Goal: Transaction & Acquisition: Purchase product/service

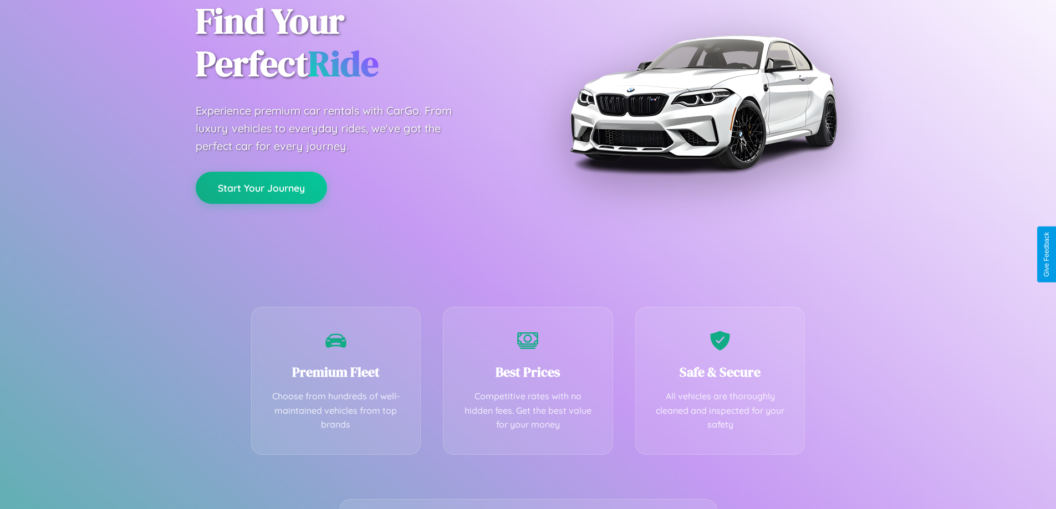
scroll to position [218, 0]
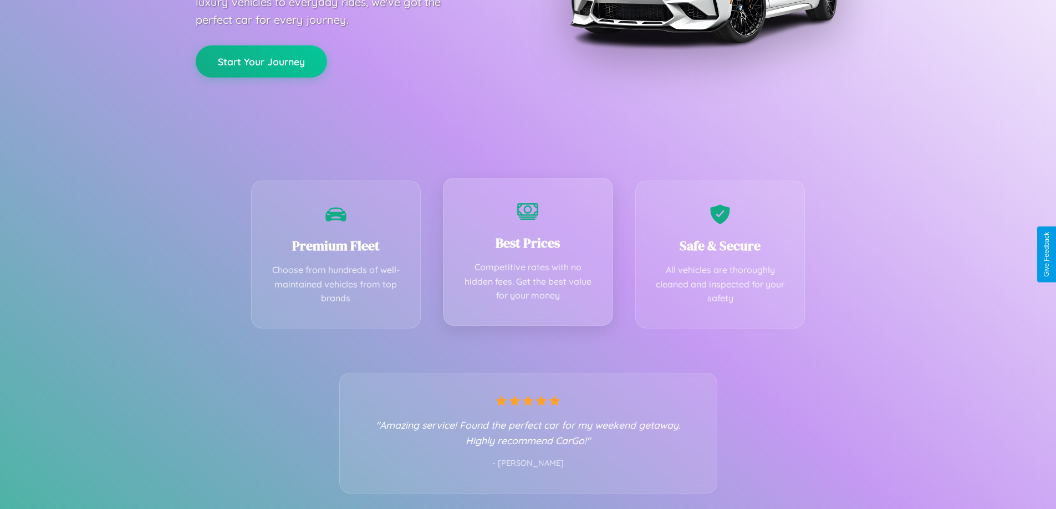
click at [528, 254] on div "Best Prices Competitive rates with no hidden fees. Get the best value for your …" at bounding box center [528, 252] width 170 height 148
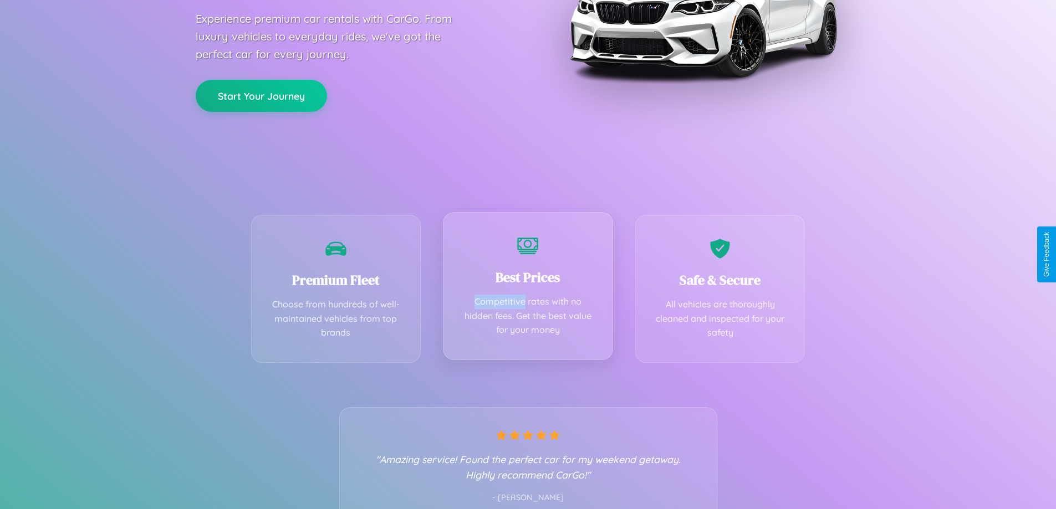
scroll to position [0, 0]
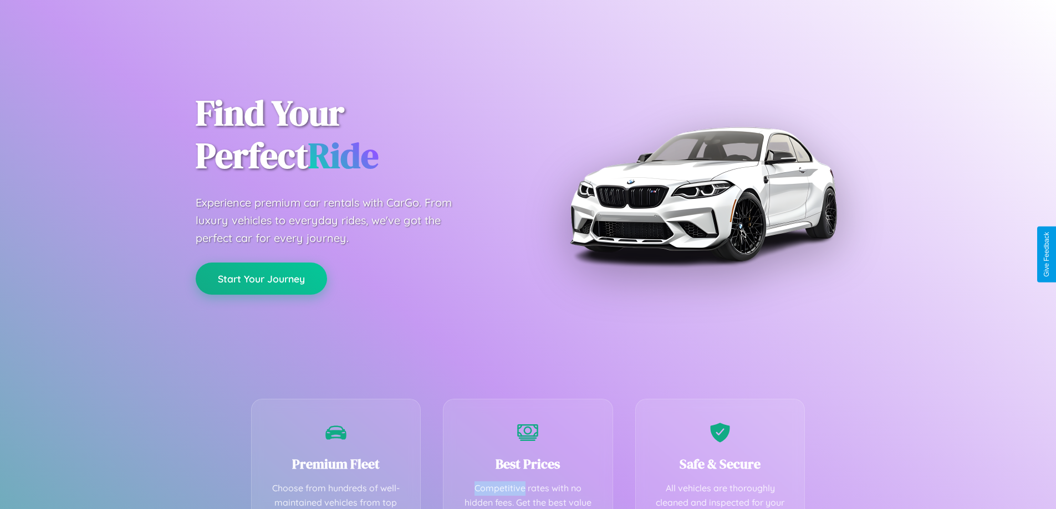
click at [261, 279] on button "Start Your Journey" at bounding box center [261, 279] width 131 height 32
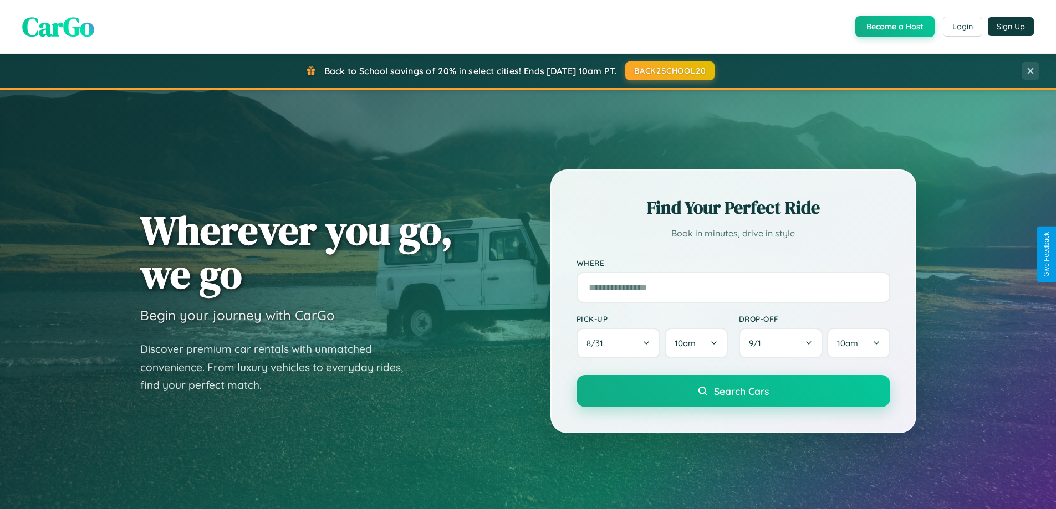
scroll to position [33, 0]
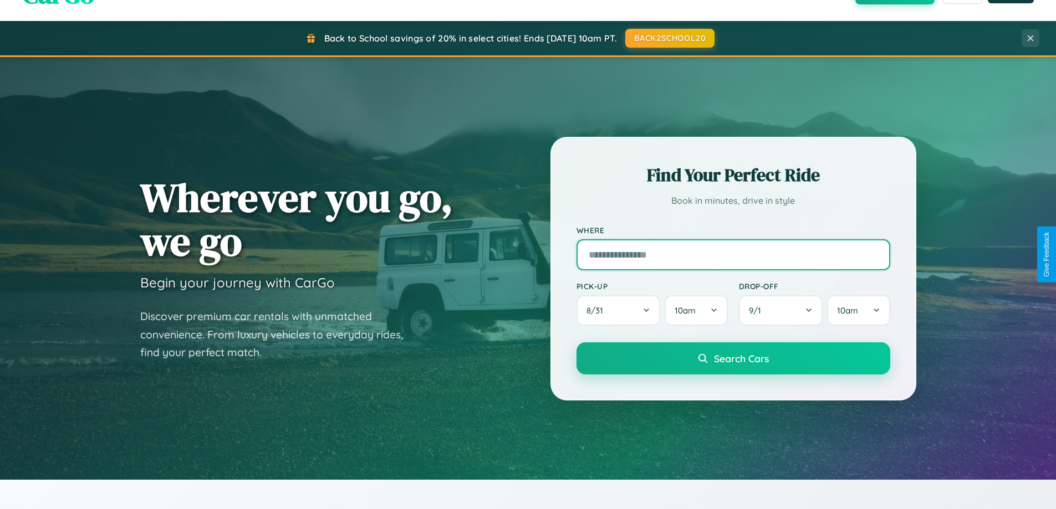
click at [733, 254] on input "text" at bounding box center [733, 254] width 314 height 31
type input "**********"
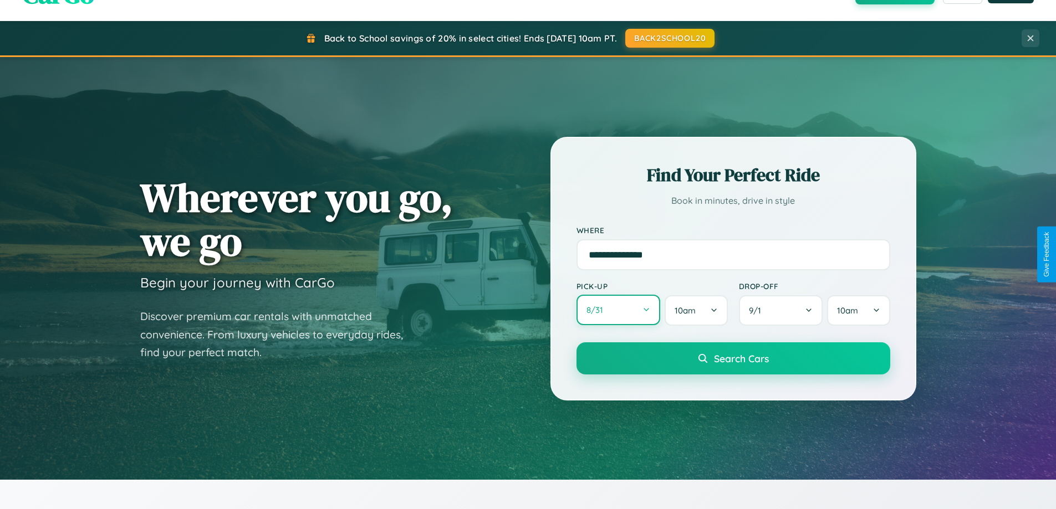
click at [618, 311] on button "8 / 31" at bounding box center [618, 310] width 84 height 30
select select "*"
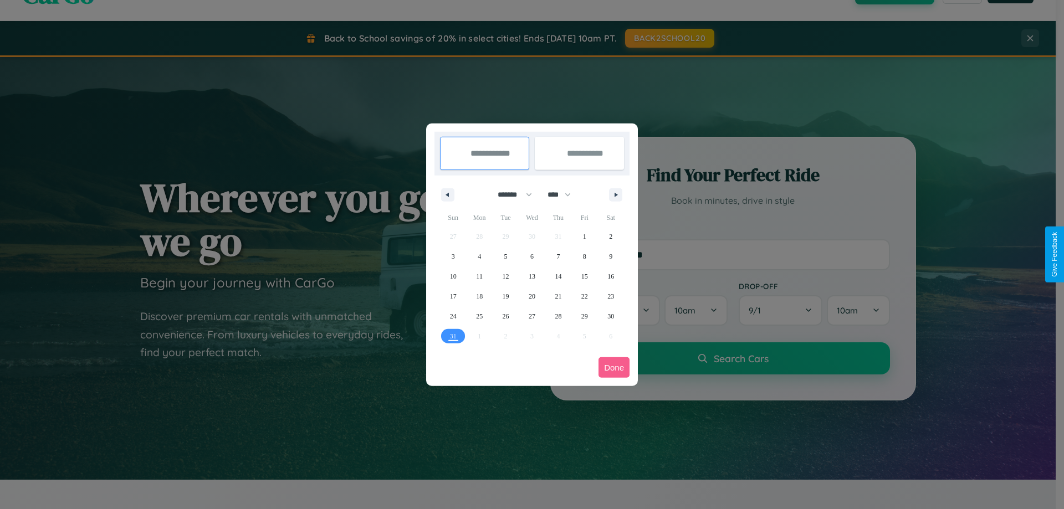
drag, startPoint x: 510, startPoint y: 195, endPoint x: 532, endPoint y: 222, distance: 35.5
click at [510, 195] on select "******* ******** ***** ***** *** **** **** ****** ********* ******* ******** **…" at bounding box center [512, 195] width 47 height 18
drag, startPoint x: 564, startPoint y: 195, endPoint x: 532, endPoint y: 222, distance: 42.4
click at [564, 195] on select "**** **** **** **** **** **** **** **** **** **** **** **** **** **** **** ****…" at bounding box center [558, 195] width 33 height 18
select select "****"
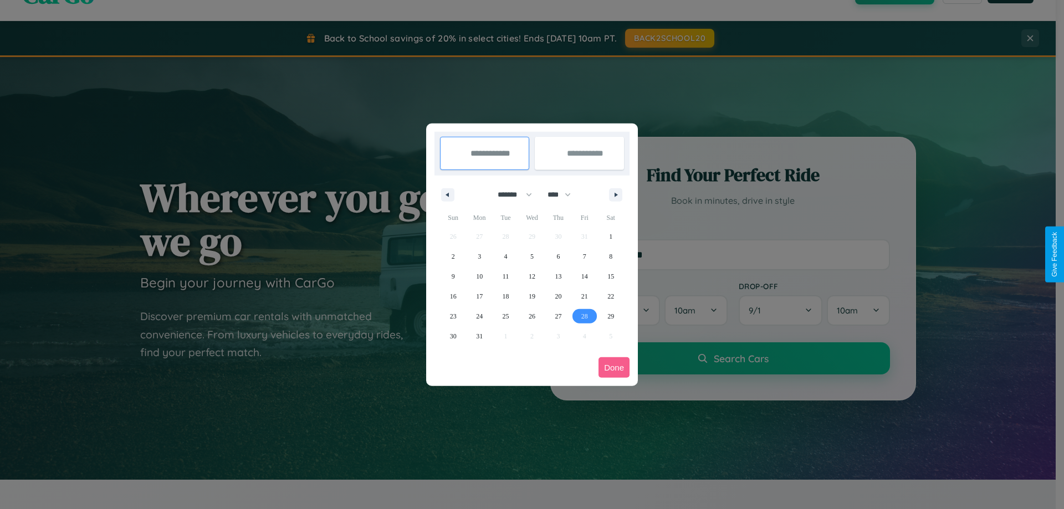
click at [584, 316] on span "28" at bounding box center [584, 316] width 7 height 20
type input "**********"
click at [616, 195] on icon "button" at bounding box center [618, 195] width 6 height 4
select select "*"
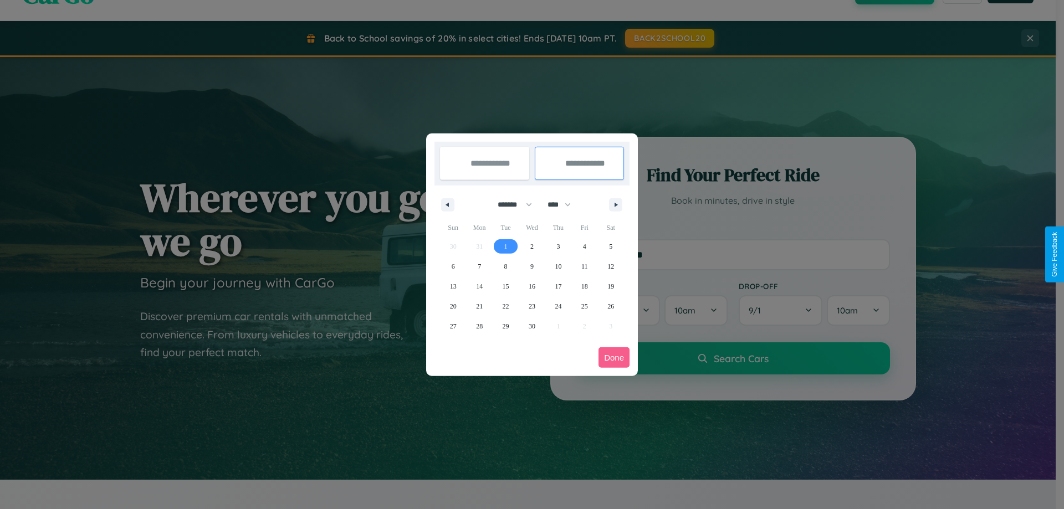
click at [505, 246] on span "1" at bounding box center [505, 247] width 3 height 20
type input "**********"
select select "*"
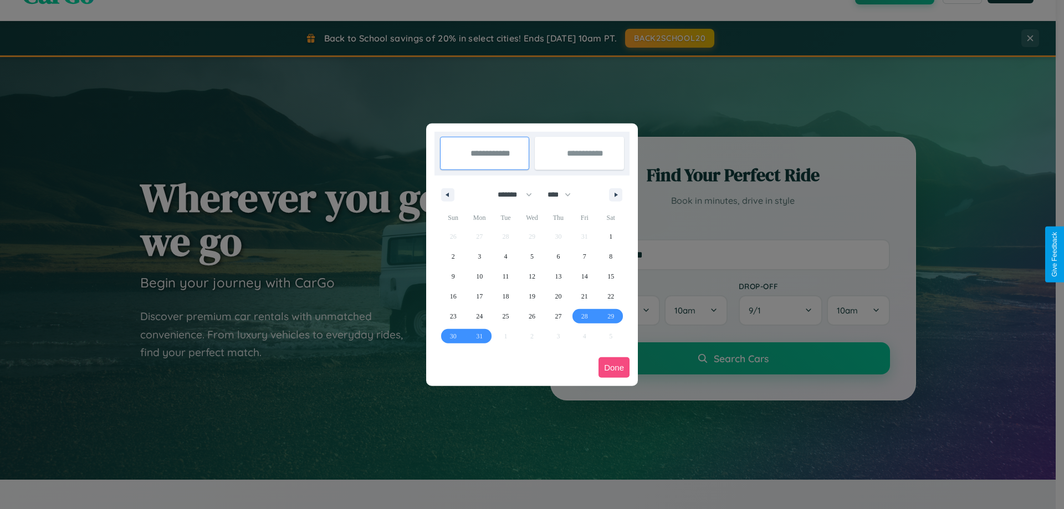
click at [614, 367] on button "Done" at bounding box center [613, 367] width 31 height 21
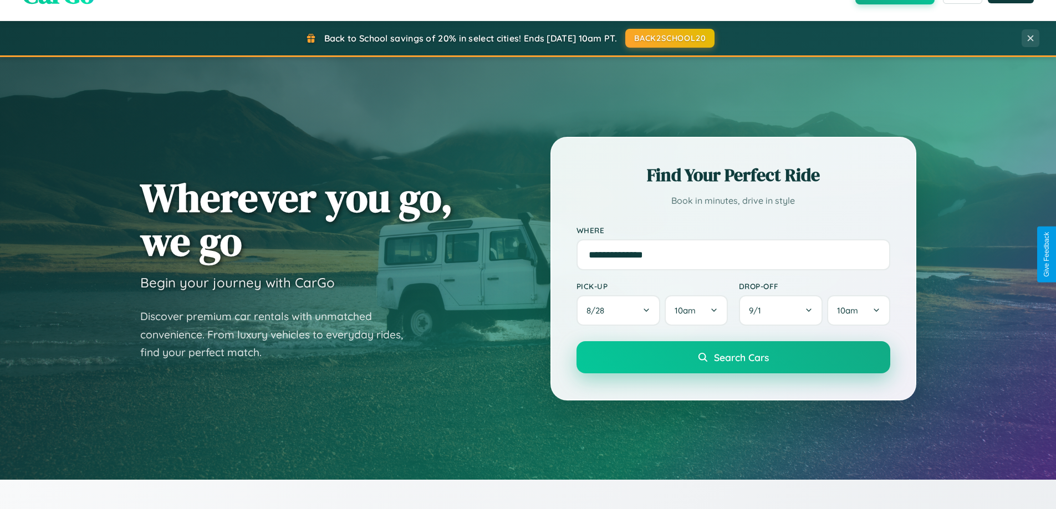
click at [733, 357] on span "Search Cars" at bounding box center [741, 357] width 55 height 12
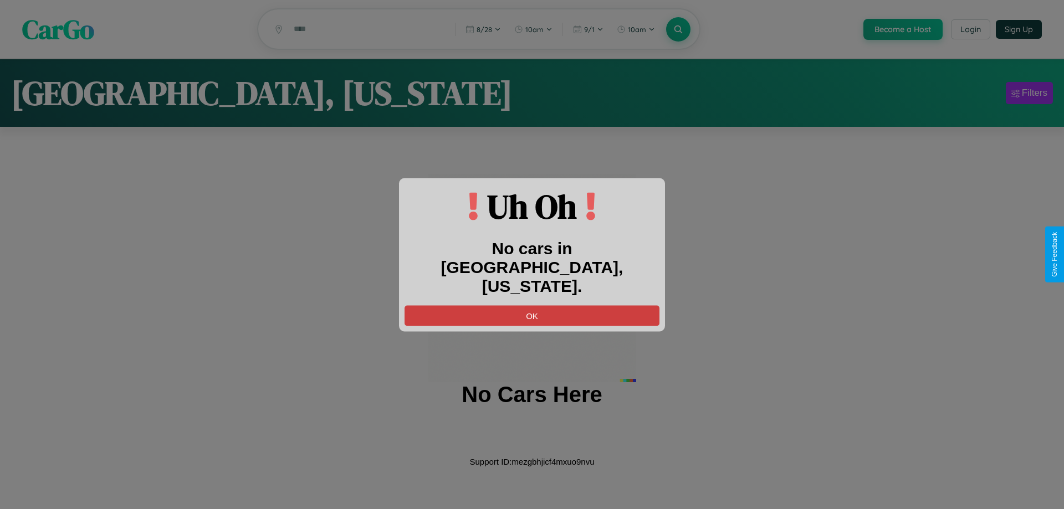
click at [532, 305] on button "OK" at bounding box center [532, 315] width 255 height 21
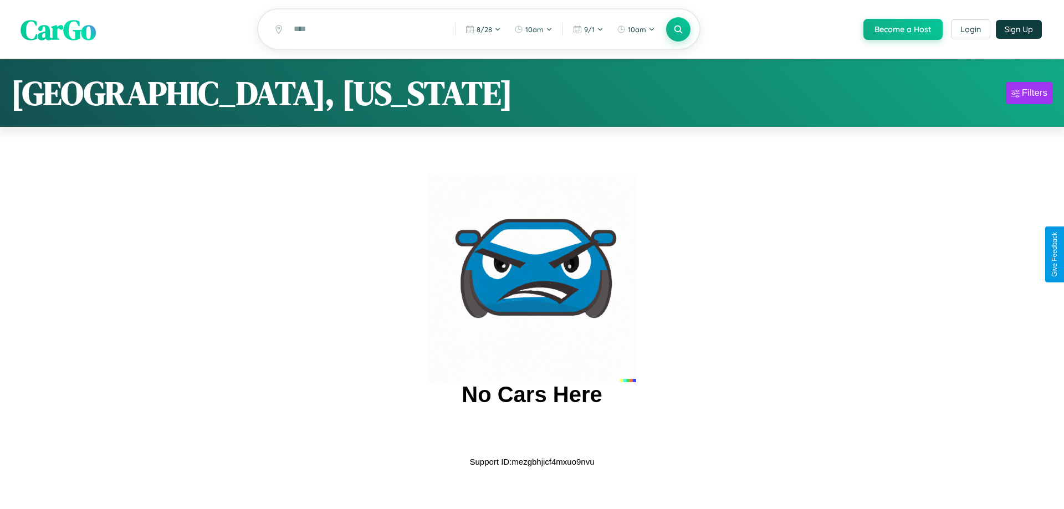
click at [58, 30] on span "CarGo" at bounding box center [58, 29] width 75 height 38
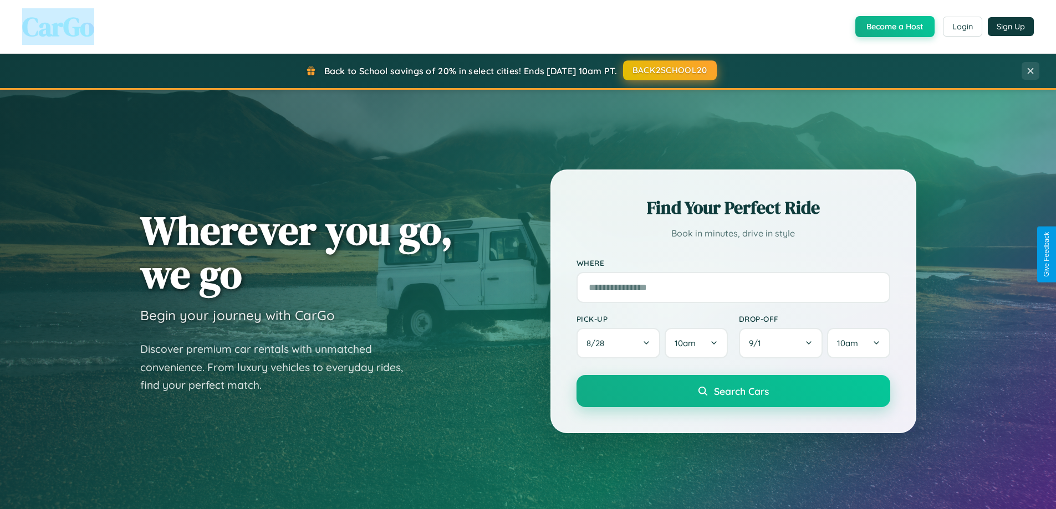
click at [669, 70] on button "BACK2SCHOOL20" at bounding box center [670, 70] width 94 height 20
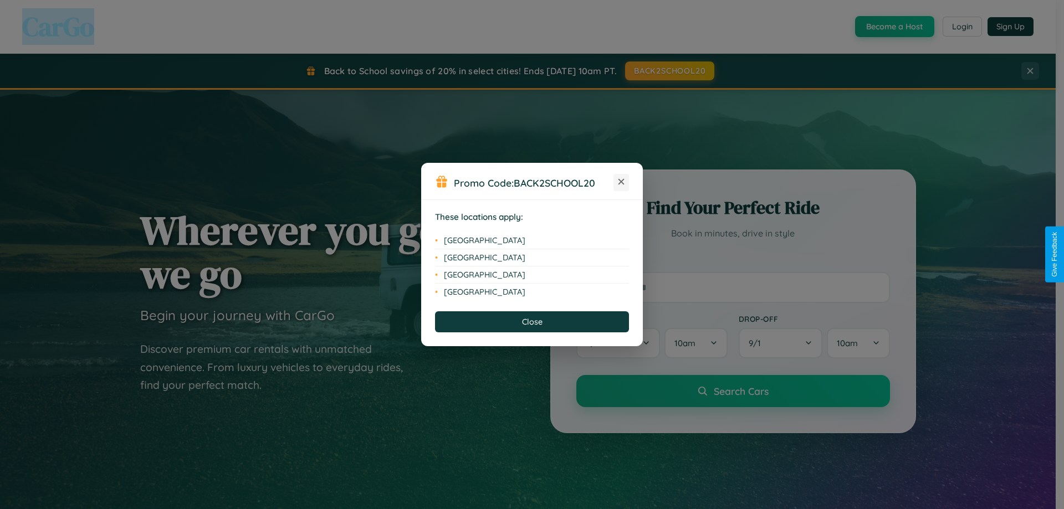
click at [621, 182] on icon at bounding box center [621, 182] width 6 height 6
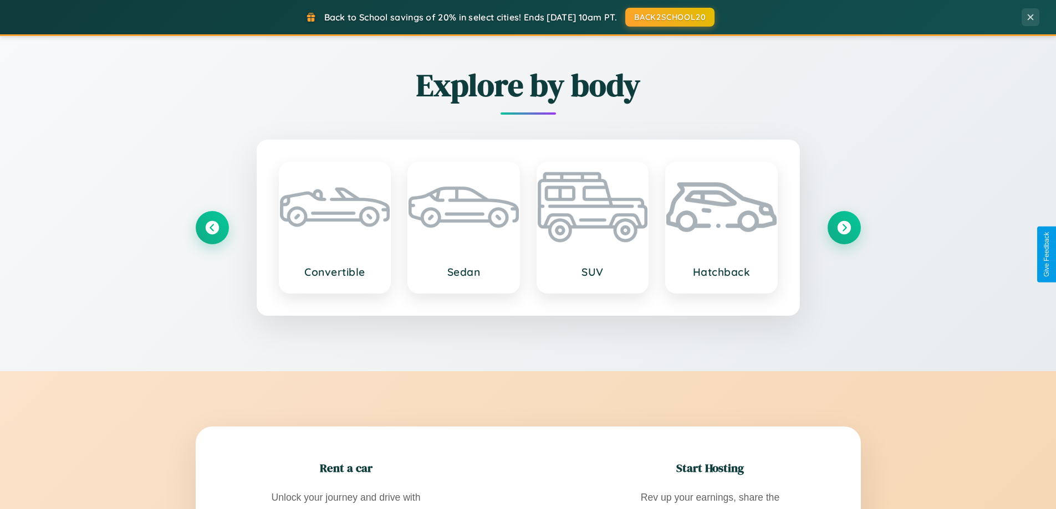
scroll to position [2132, 0]
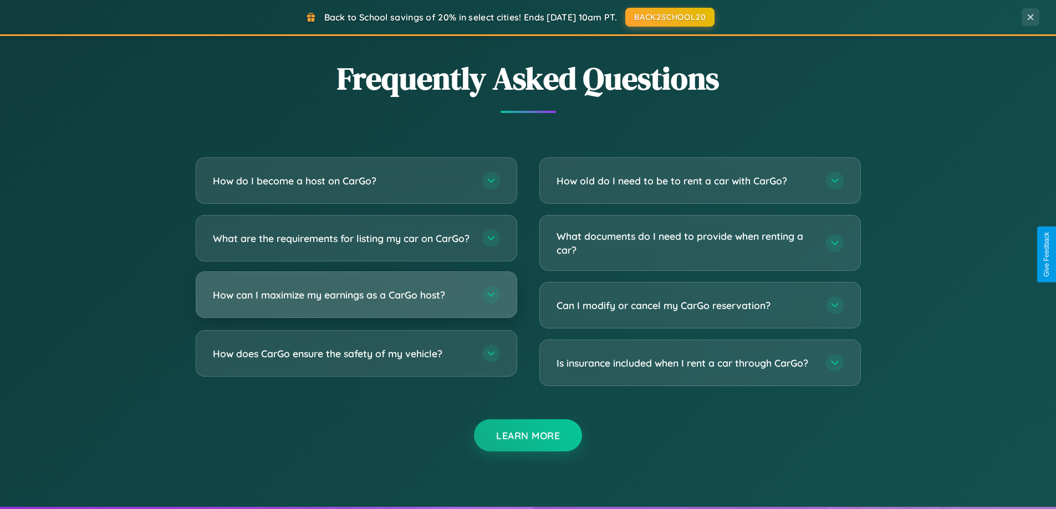
click at [356, 302] on h3 "How can I maximize my earnings as a CarGo host?" at bounding box center [342, 295] width 258 height 14
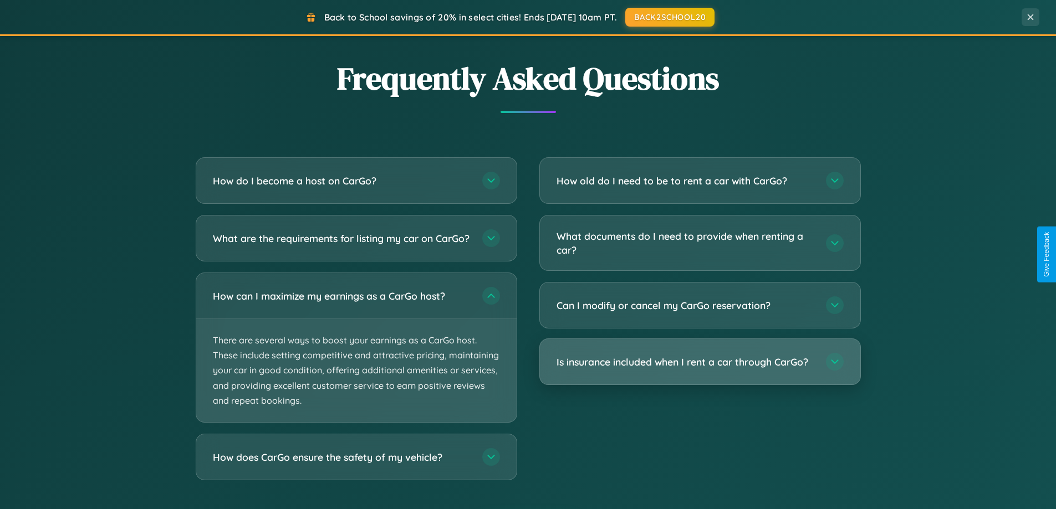
click at [699, 363] on h3 "Is insurance included when I rent a car through CarGo?" at bounding box center [685, 362] width 258 height 14
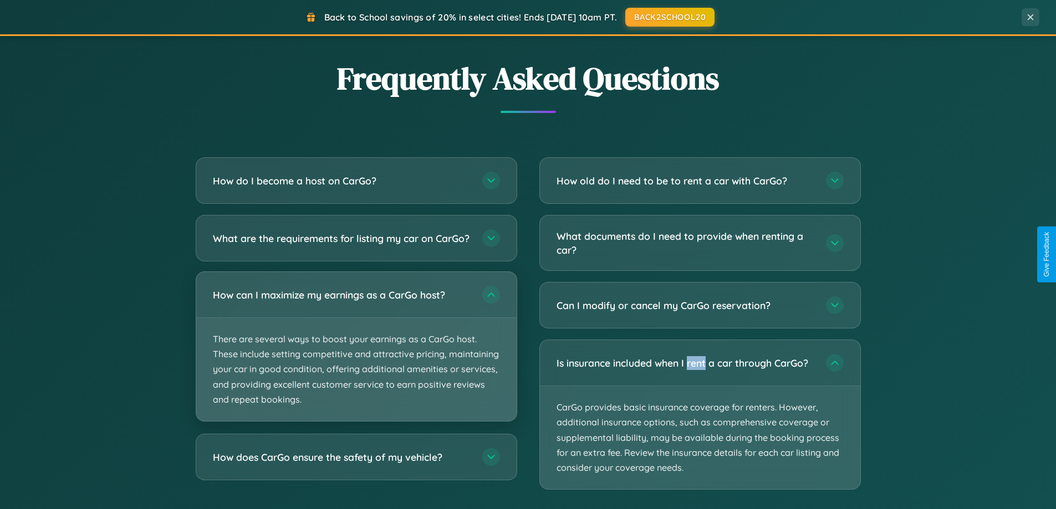
click at [356, 356] on p "There are several ways to boost your earnings as a CarGo host. These include se…" at bounding box center [356, 369] width 320 height 103
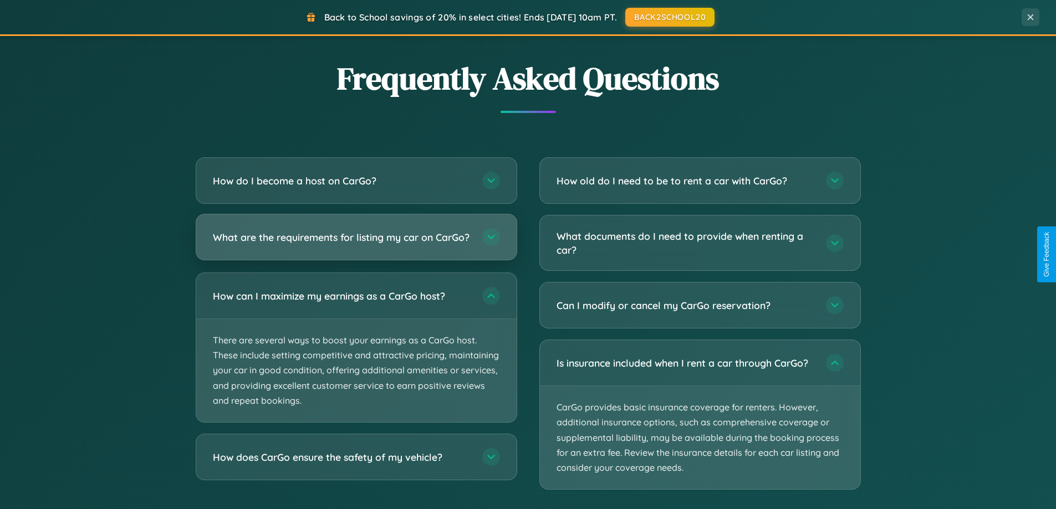
click at [356, 243] on h3 "What are the requirements for listing my car on CarGo?" at bounding box center [342, 238] width 258 height 14
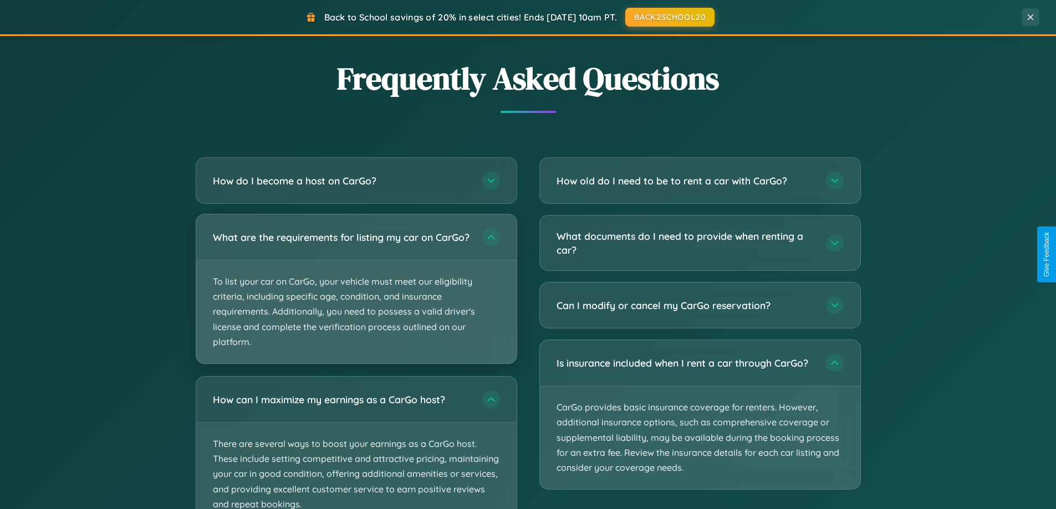
click at [356, 294] on p "To list your car on CarGo, your vehicle must meet our eligibility criteria, inc…" at bounding box center [356, 311] width 320 height 103
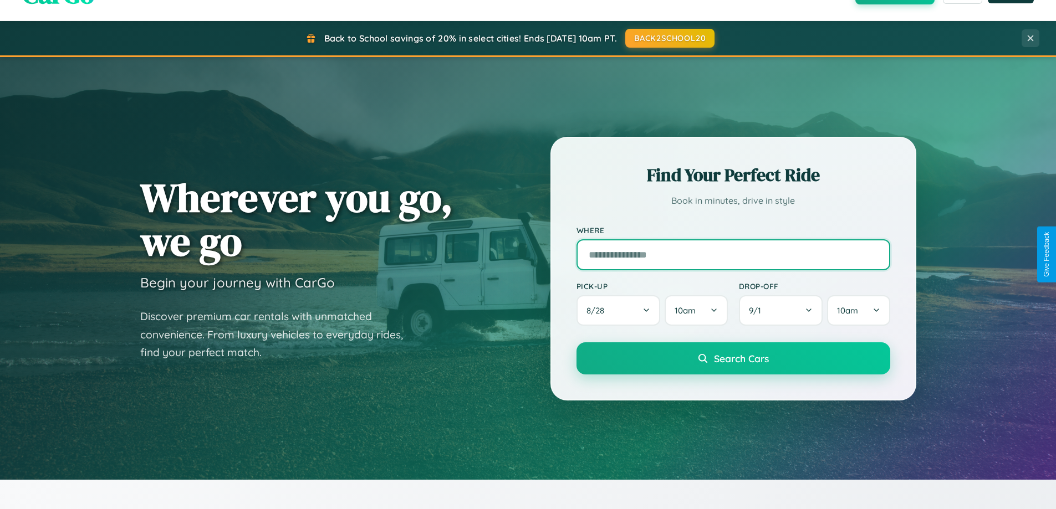
click at [733, 254] on input "text" at bounding box center [733, 254] width 314 height 31
type input "**********"
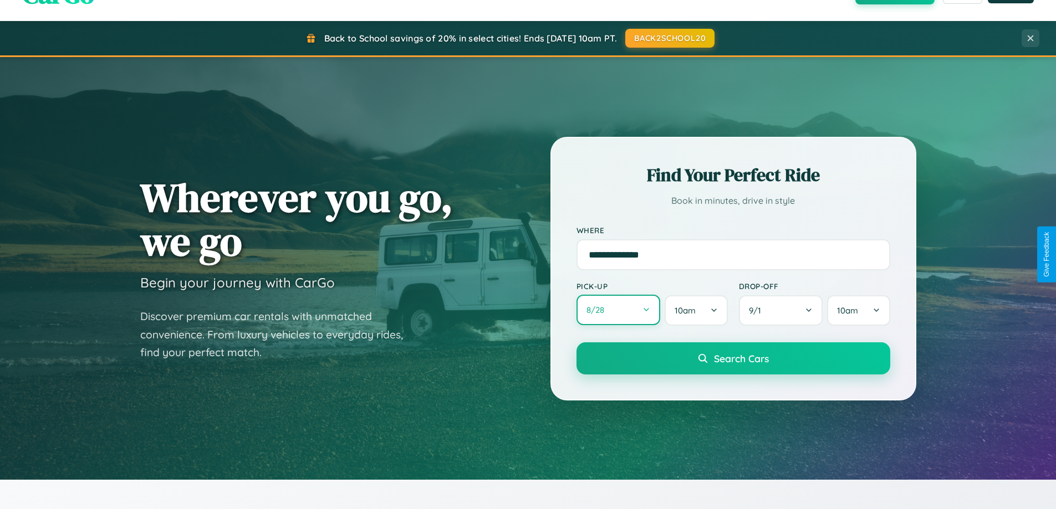
click at [618, 311] on button "8 / 28" at bounding box center [618, 310] width 84 height 30
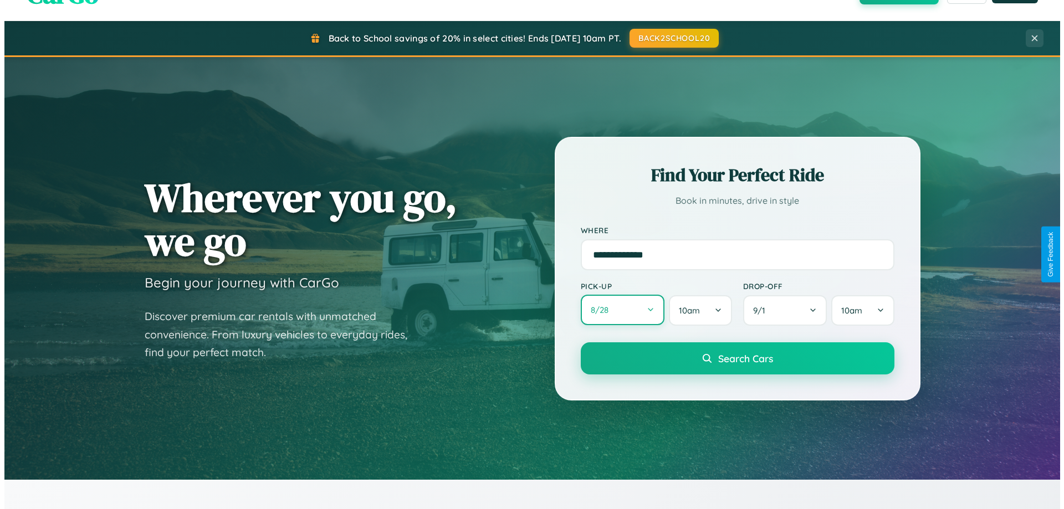
select select "*"
select select "****"
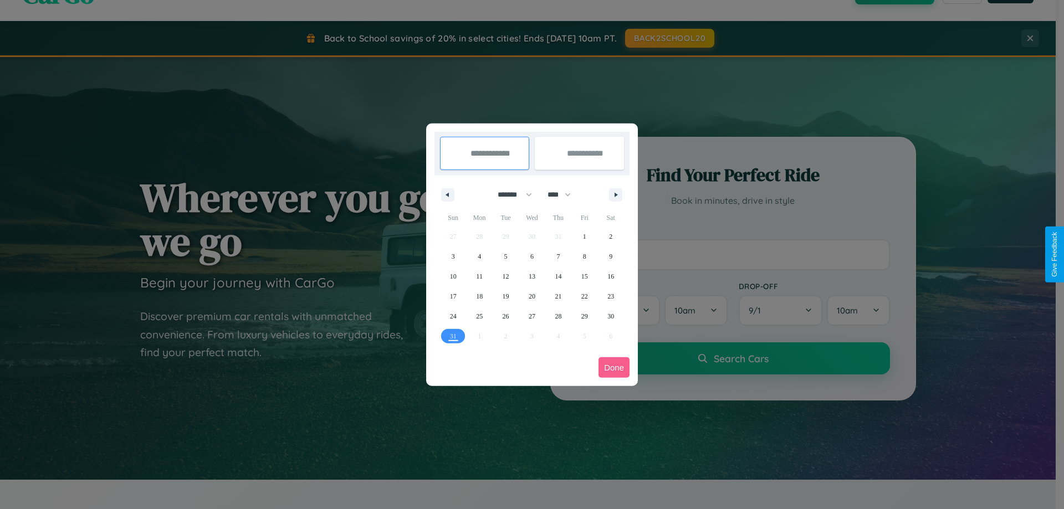
click at [510, 195] on select "******* ******** ***** ***** *** **** **** ****** ********* ******* ******** **…" at bounding box center [512, 195] width 47 height 18
select select "**"
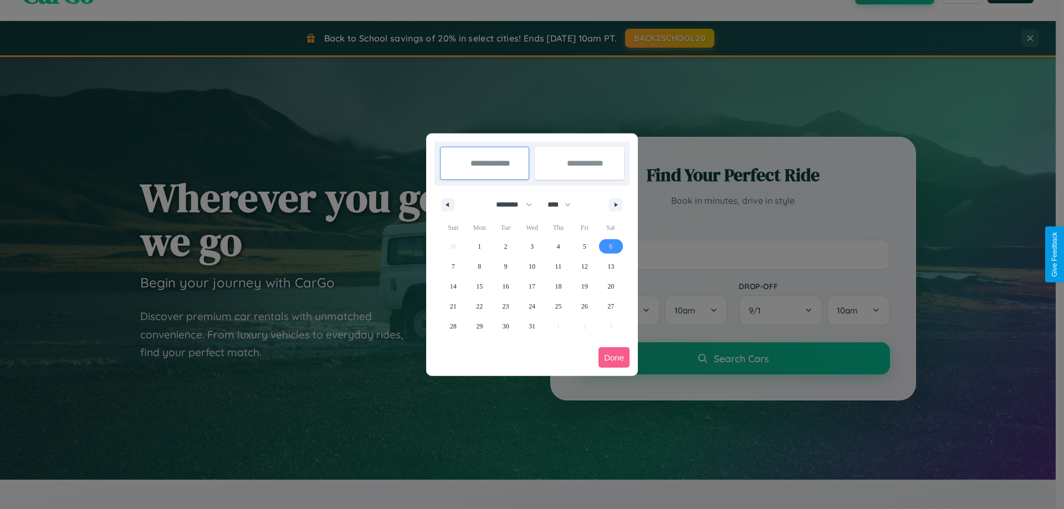
click at [611, 246] on span "6" at bounding box center [610, 247] width 3 height 20
type input "**********"
click at [558, 266] on span "11" at bounding box center [558, 267] width 7 height 20
type input "**********"
click at [614, 357] on button "Done" at bounding box center [613, 357] width 31 height 21
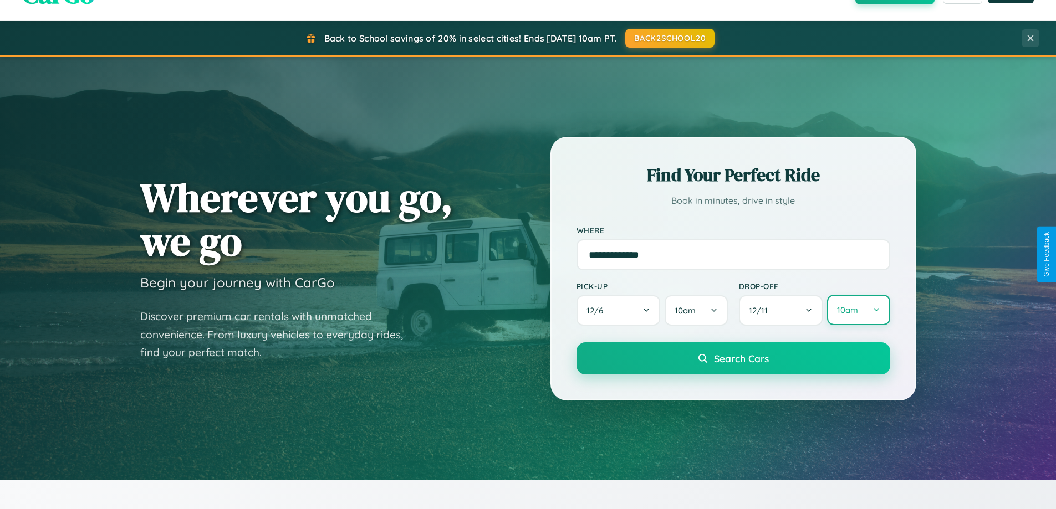
click at [858, 310] on button "10am" at bounding box center [858, 310] width 63 height 30
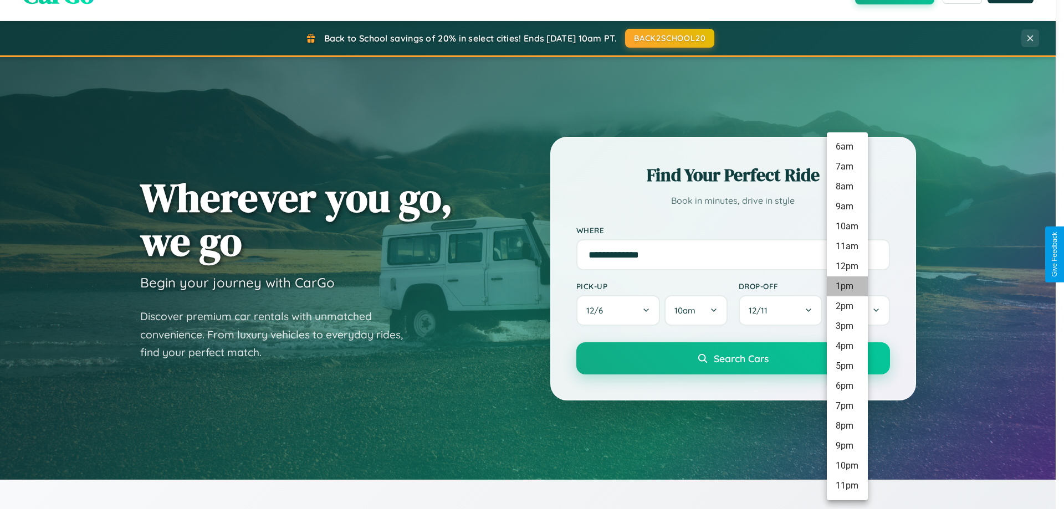
click at [847, 287] on li "1pm" at bounding box center [847, 287] width 41 height 20
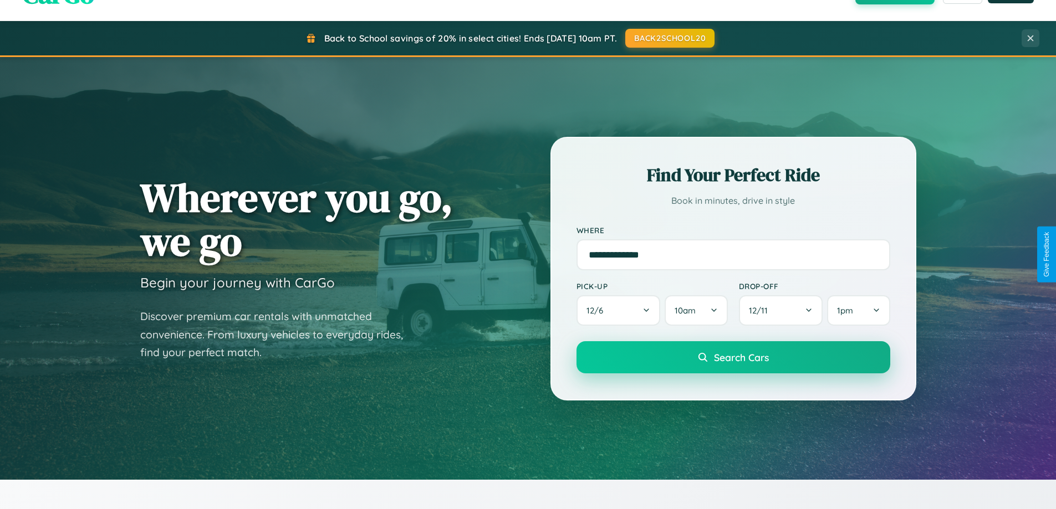
click at [733, 359] on span "Search Cars" at bounding box center [741, 357] width 55 height 12
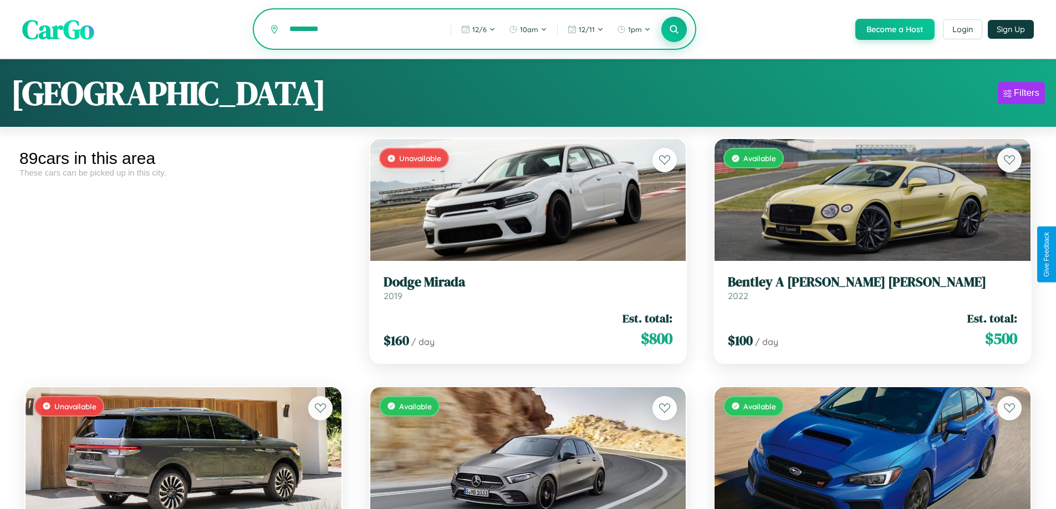
type input "*********"
click at [673, 30] on icon at bounding box center [674, 29] width 11 height 11
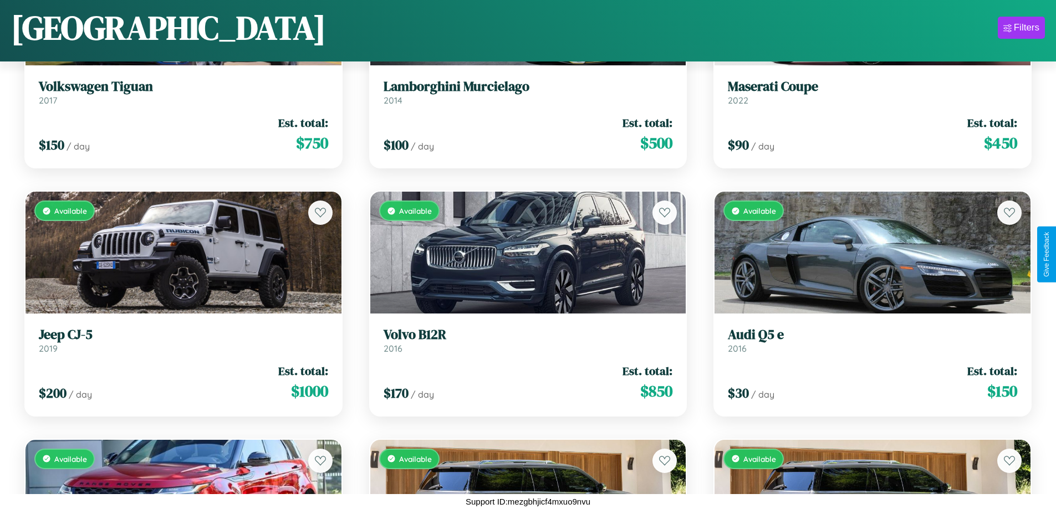
scroll to position [5863, 0]
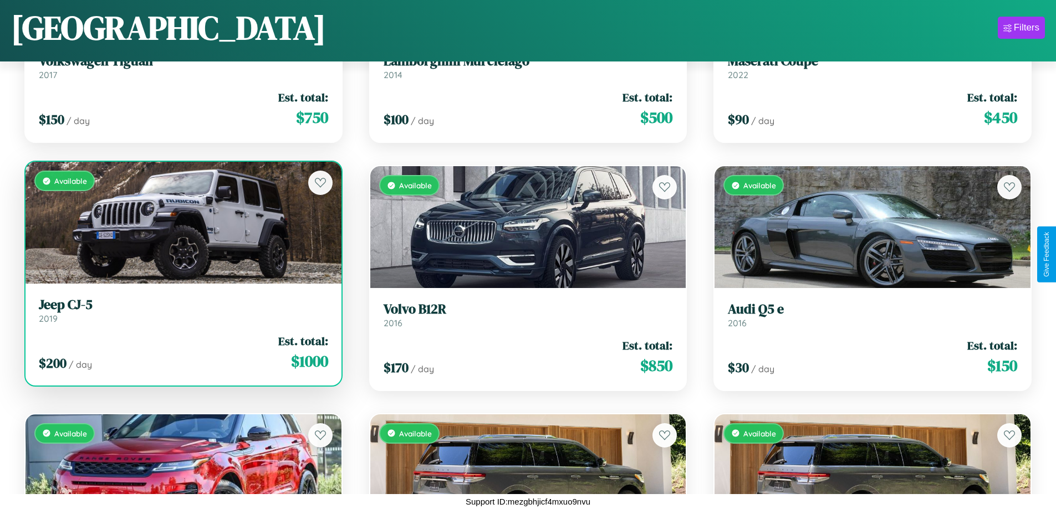
click at [182, 310] on h3 "Jeep CJ-5" at bounding box center [183, 305] width 289 height 16
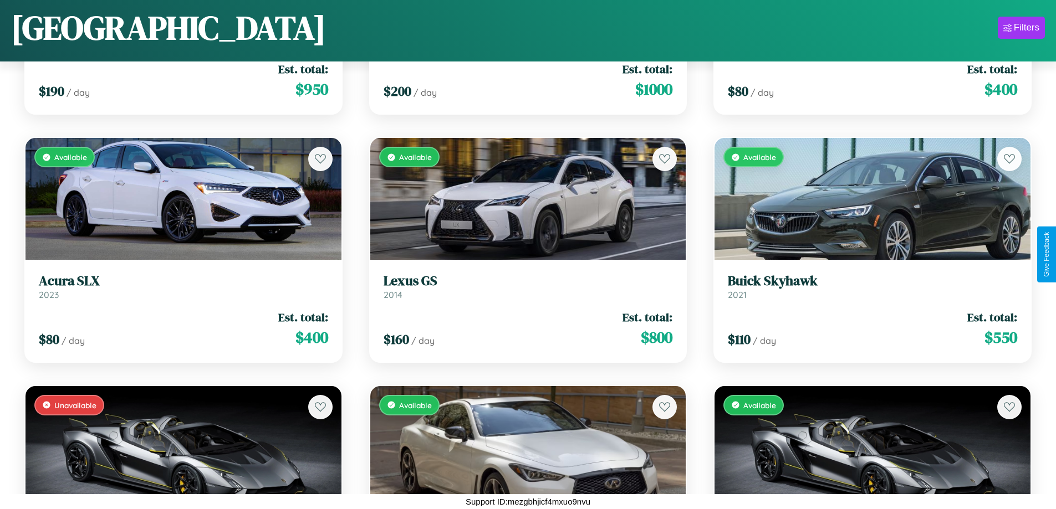
scroll to position [1645, 0]
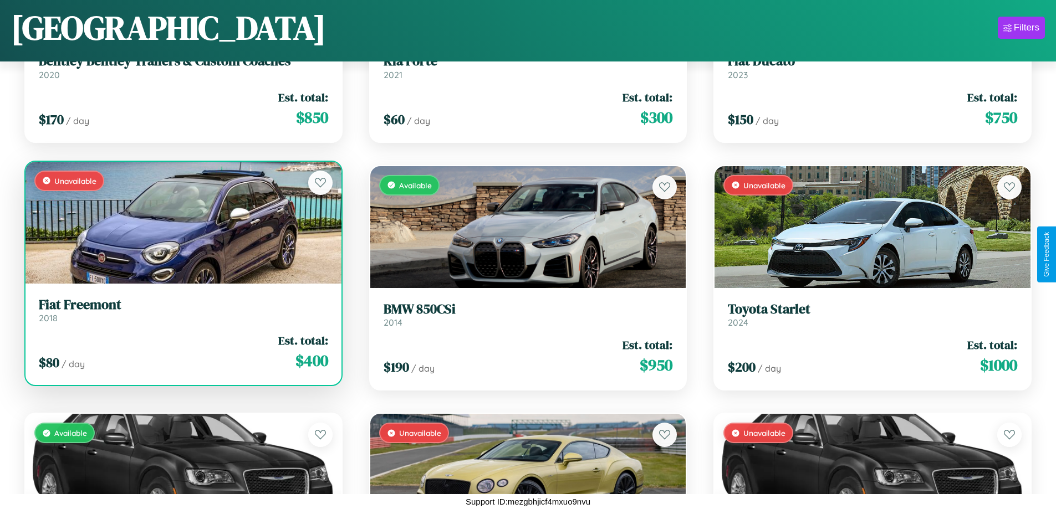
click at [182, 227] on div "Unavailable" at bounding box center [183, 223] width 316 height 122
click at [182, 222] on div "Unavailable" at bounding box center [183, 223] width 316 height 122
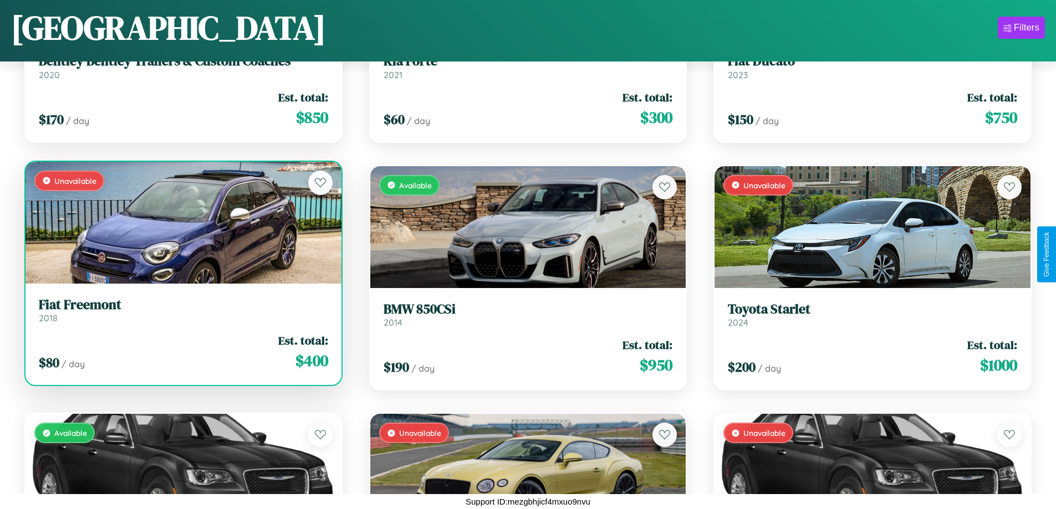
click at [182, 222] on div "Unavailable" at bounding box center [183, 223] width 316 height 122
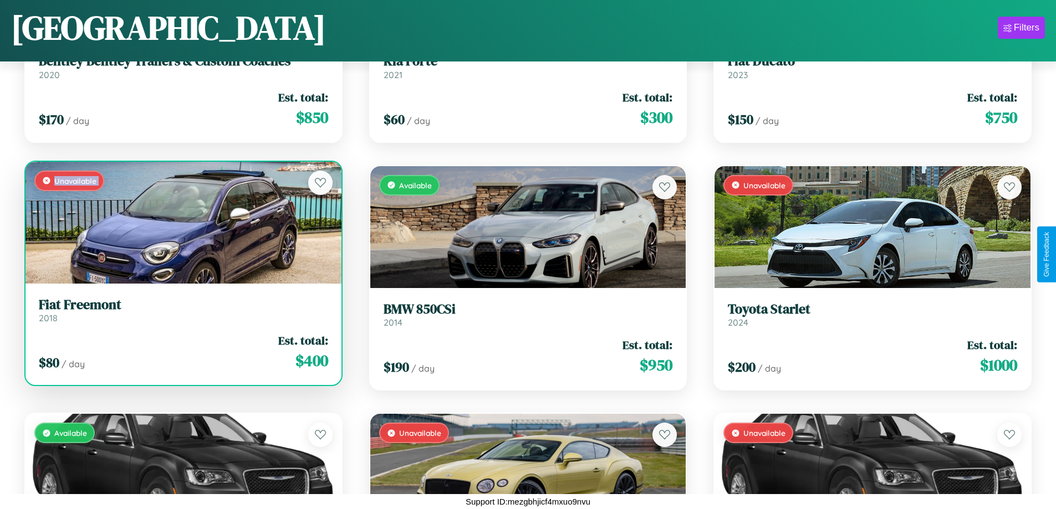
click at [182, 222] on div "Unavailable" at bounding box center [183, 223] width 316 height 122
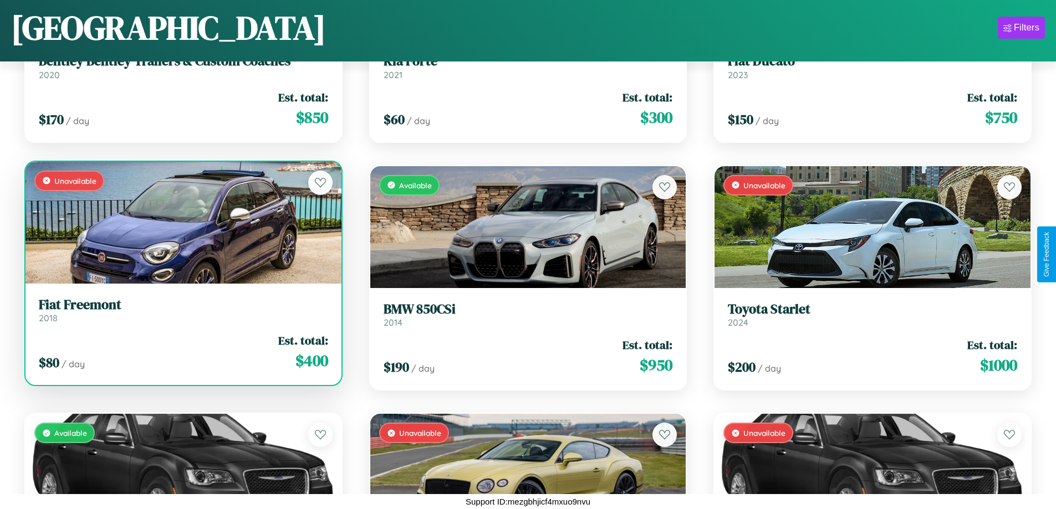
click at [182, 222] on div "Unavailable" at bounding box center [183, 223] width 316 height 122
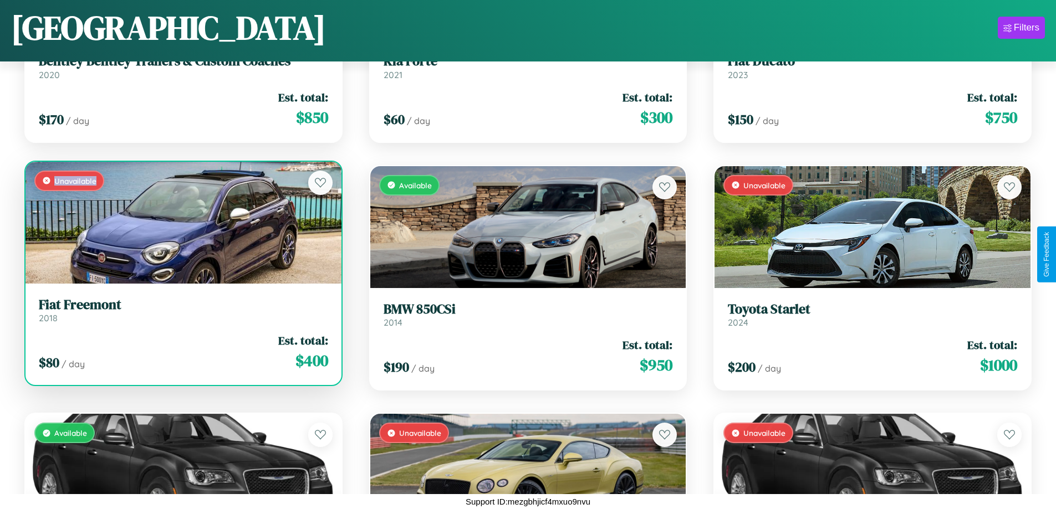
click at [182, 222] on div "Unavailable" at bounding box center [183, 223] width 316 height 122
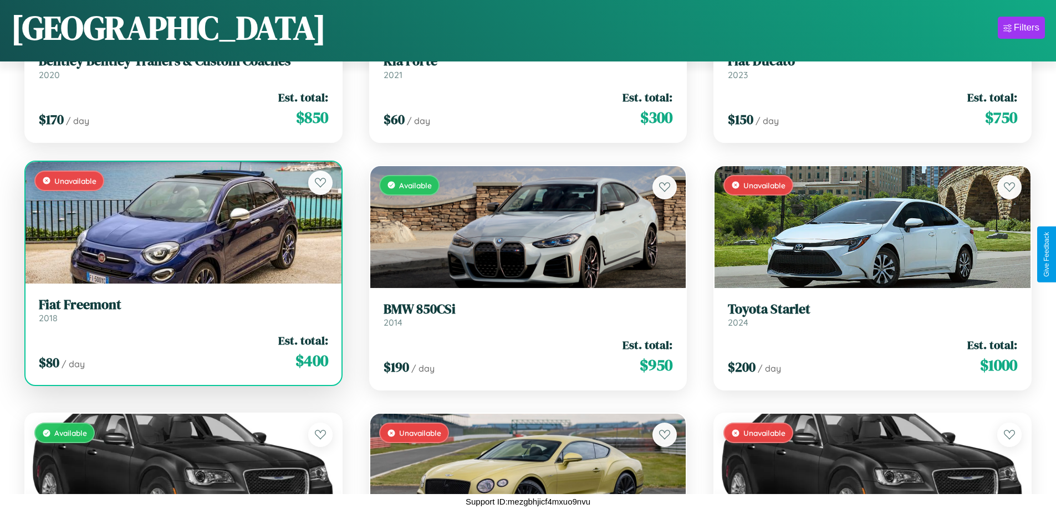
click at [182, 310] on h3 "Fiat Freemont" at bounding box center [183, 305] width 289 height 16
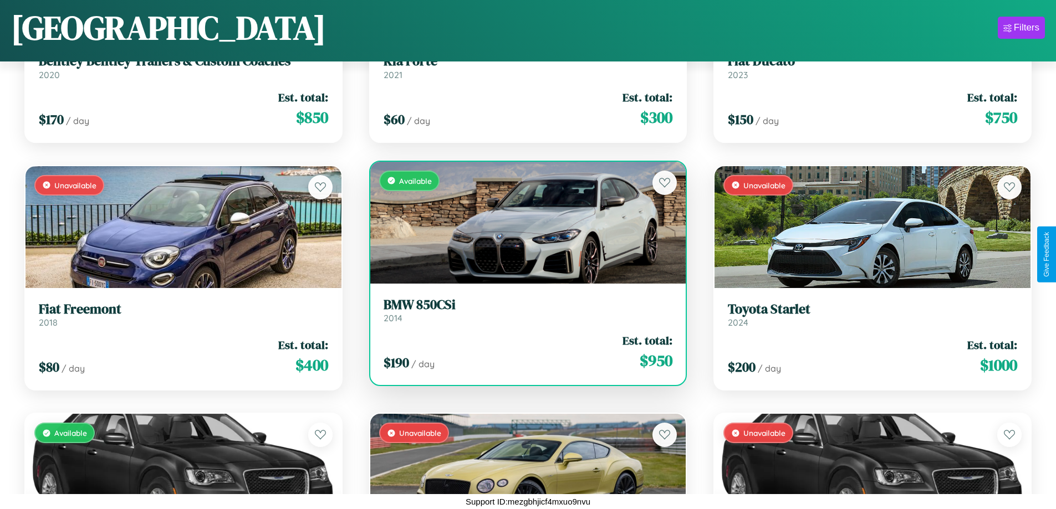
scroll to position [5863, 0]
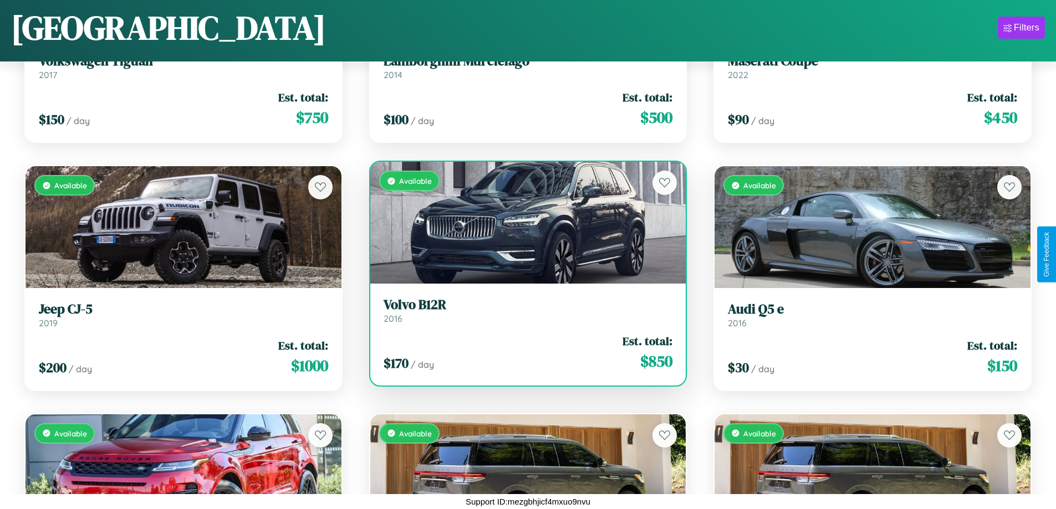
click at [523, 310] on h3 "Volvo B12R" at bounding box center [527, 305] width 289 height 16
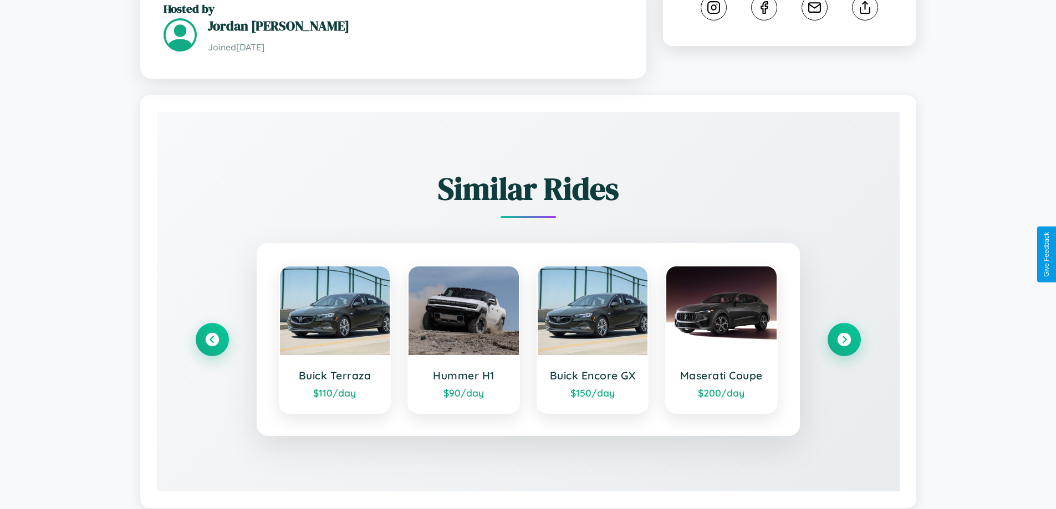
scroll to position [636, 0]
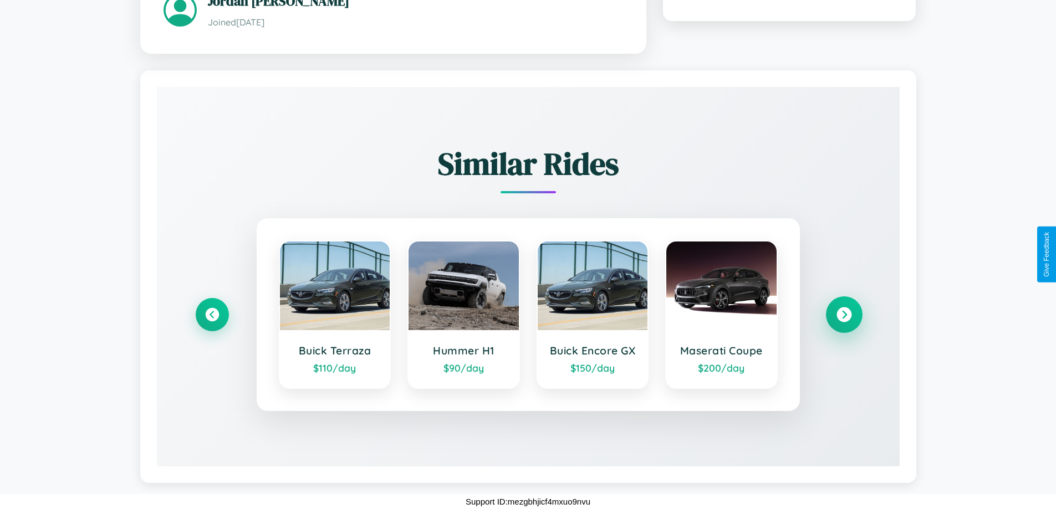
click at [843, 314] on icon at bounding box center [843, 314] width 15 height 15
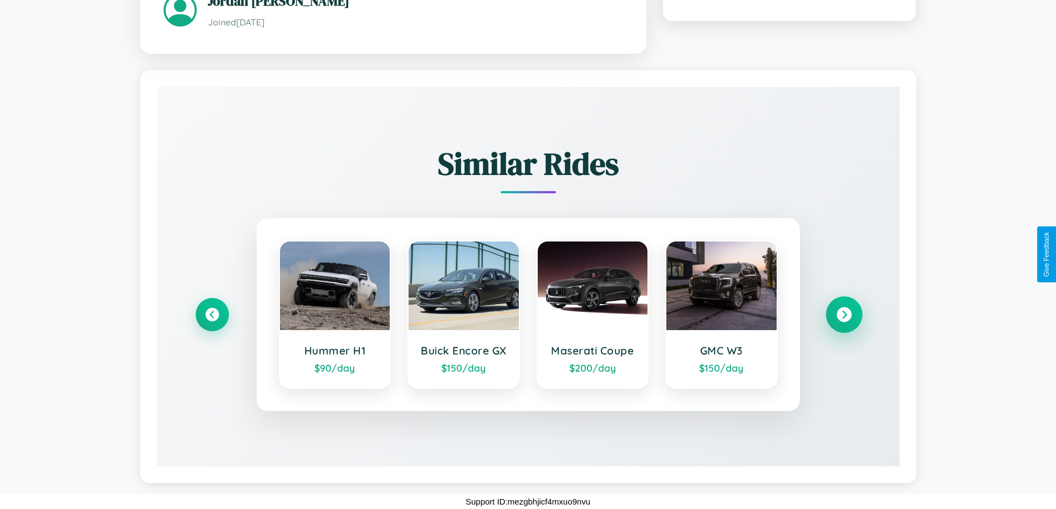
click at [843, 314] on icon at bounding box center [843, 314] width 15 height 15
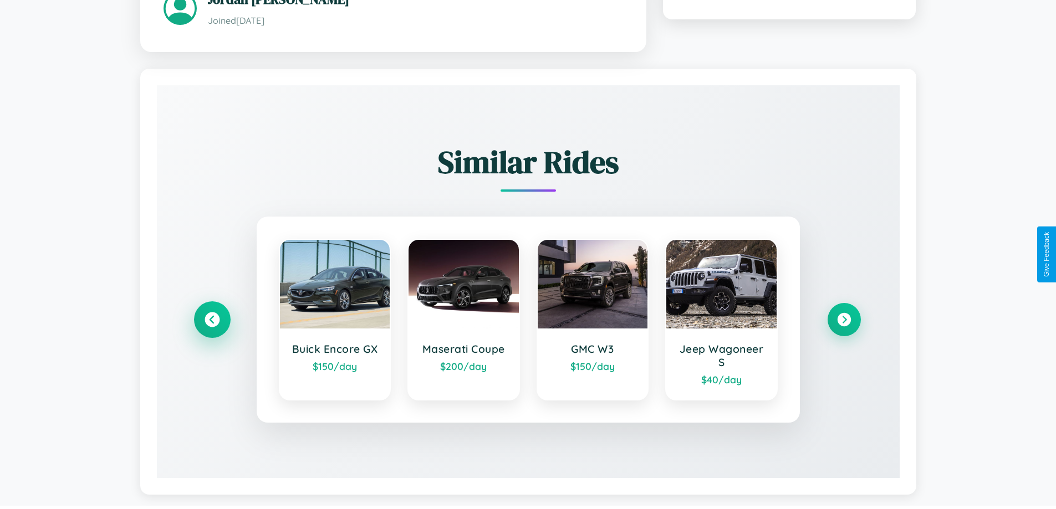
click at [212, 321] on icon at bounding box center [211, 319] width 15 height 15
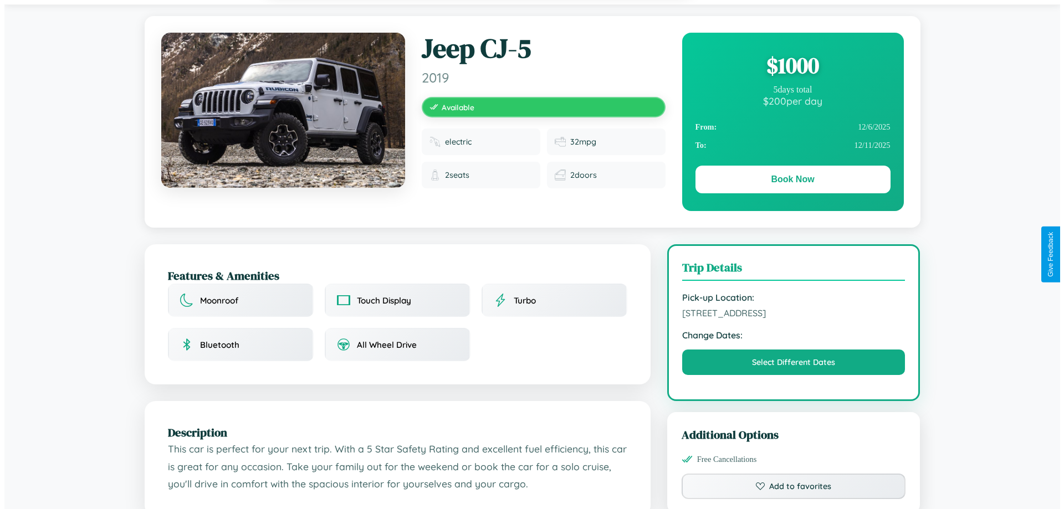
scroll to position [0, 0]
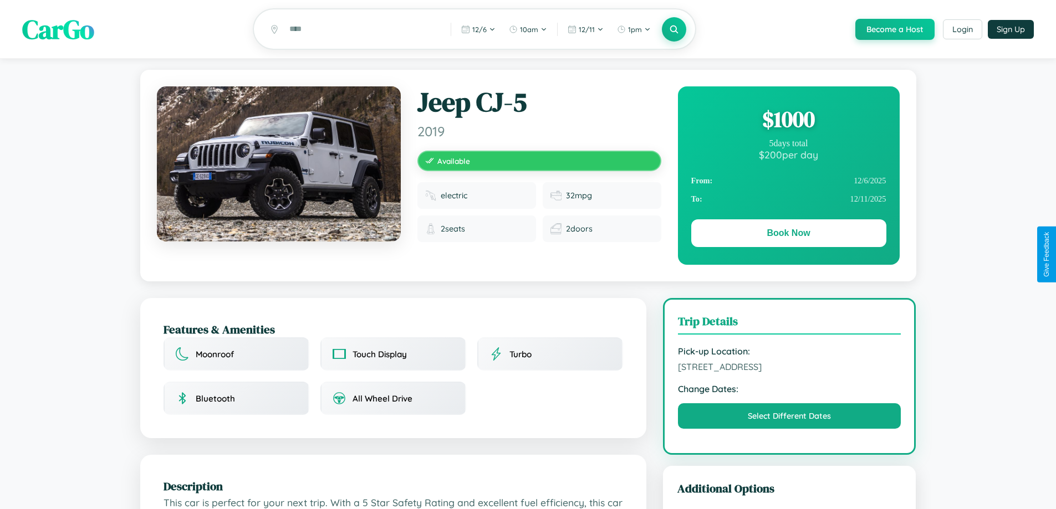
click at [788, 121] on div "$ 1000" at bounding box center [788, 119] width 195 height 30
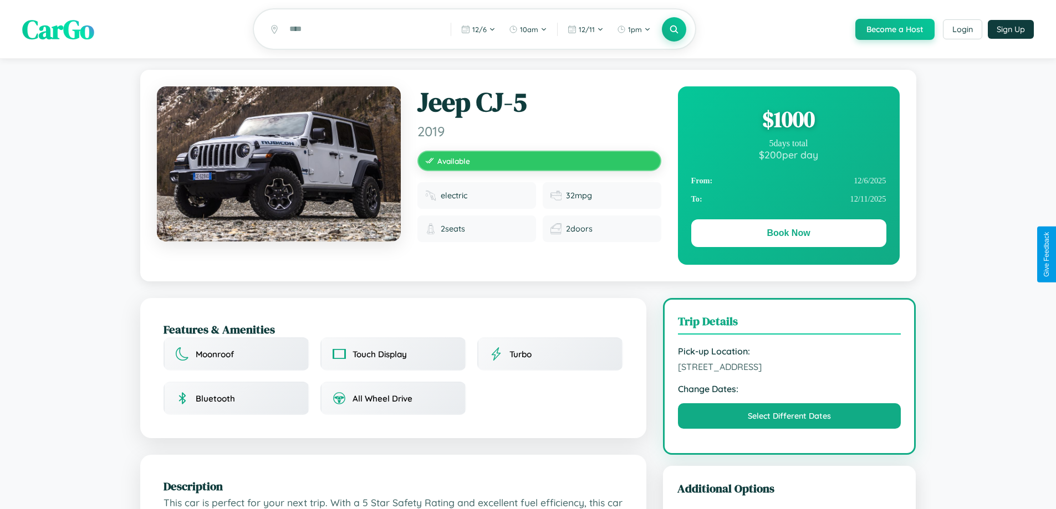
click at [788, 121] on div "$ 1000" at bounding box center [788, 119] width 195 height 30
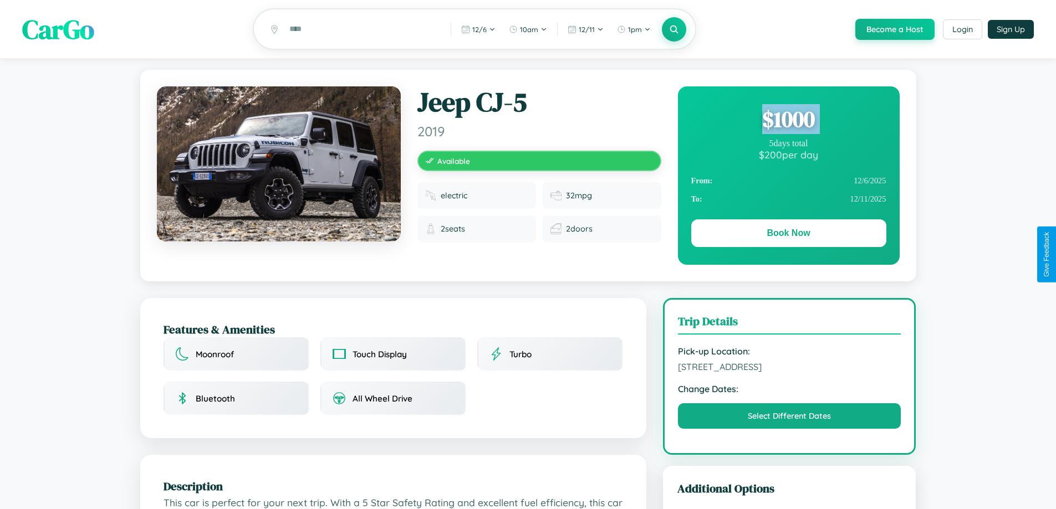
click at [788, 121] on div "$ 1000" at bounding box center [788, 119] width 195 height 30
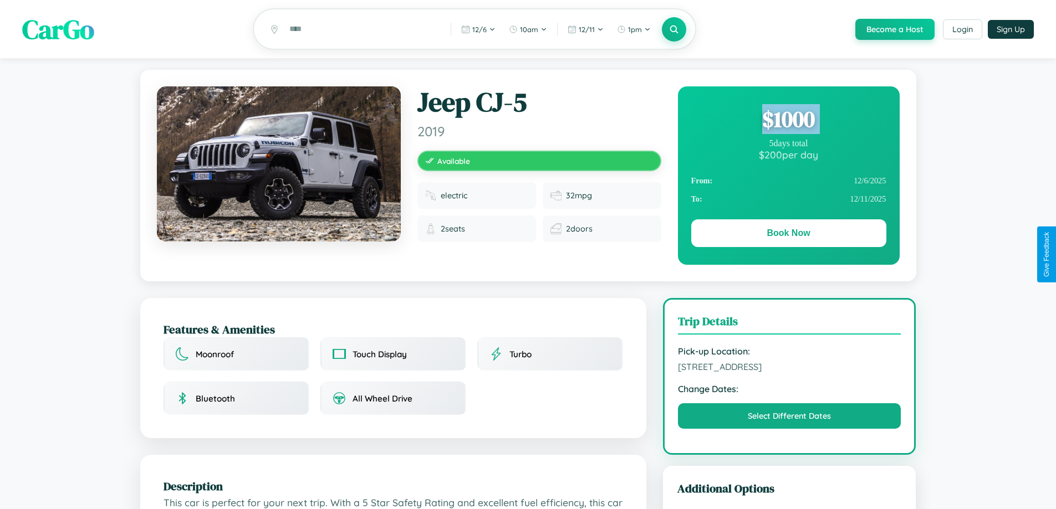
click at [788, 121] on div "$ 1000" at bounding box center [788, 119] width 195 height 30
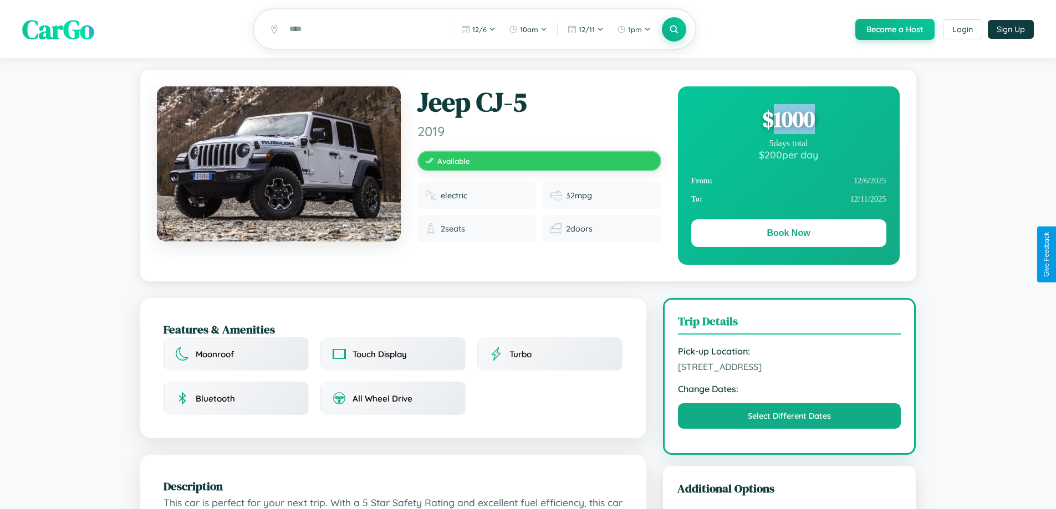
click at [788, 121] on div "$ 1000" at bounding box center [788, 119] width 195 height 30
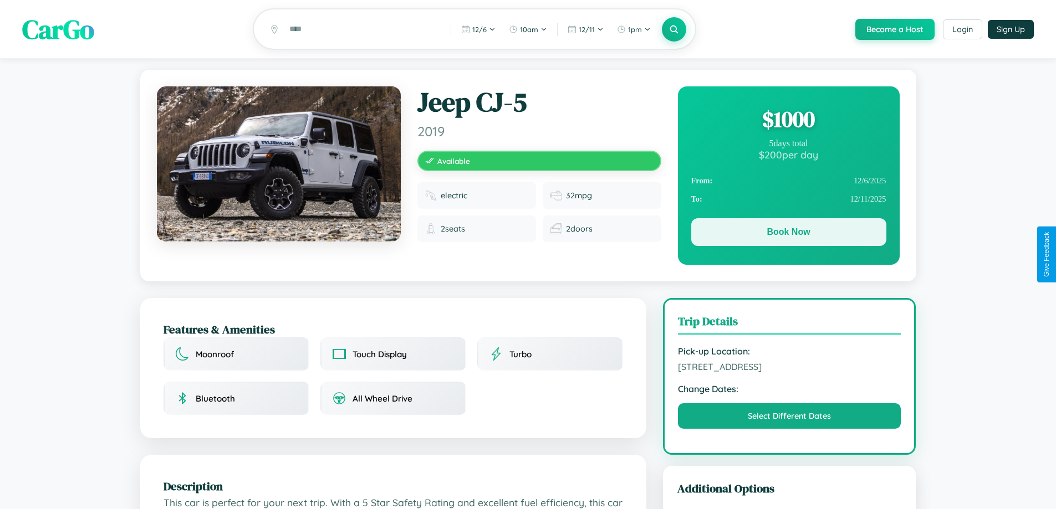
click at [788, 234] on button "Book Now" at bounding box center [788, 232] width 195 height 28
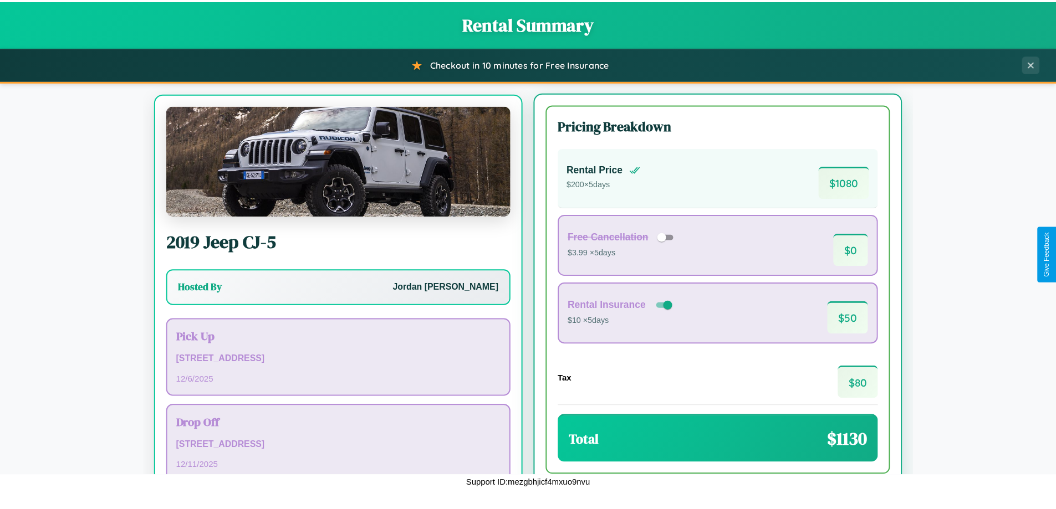
scroll to position [52, 0]
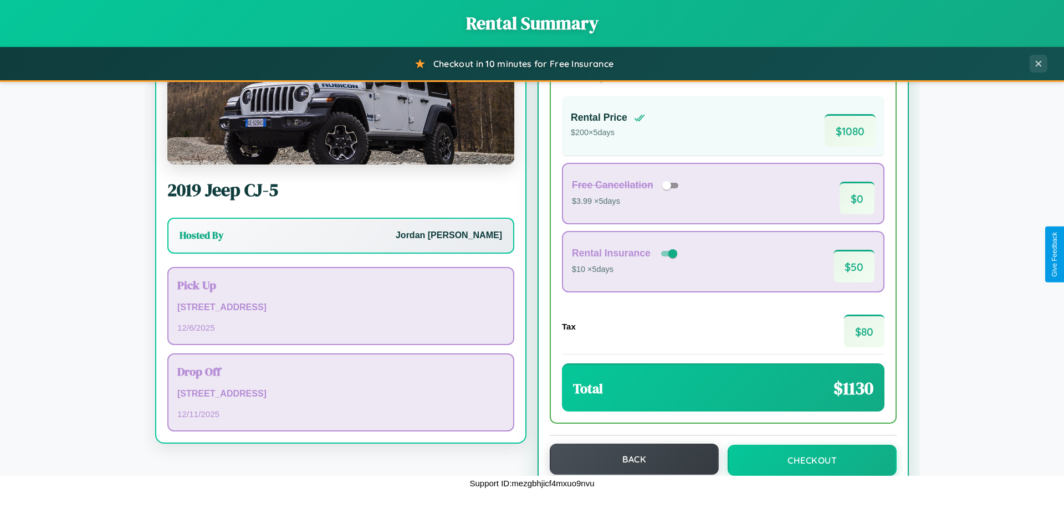
click at [629, 460] on button "Back" at bounding box center [634, 459] width 169 height 31
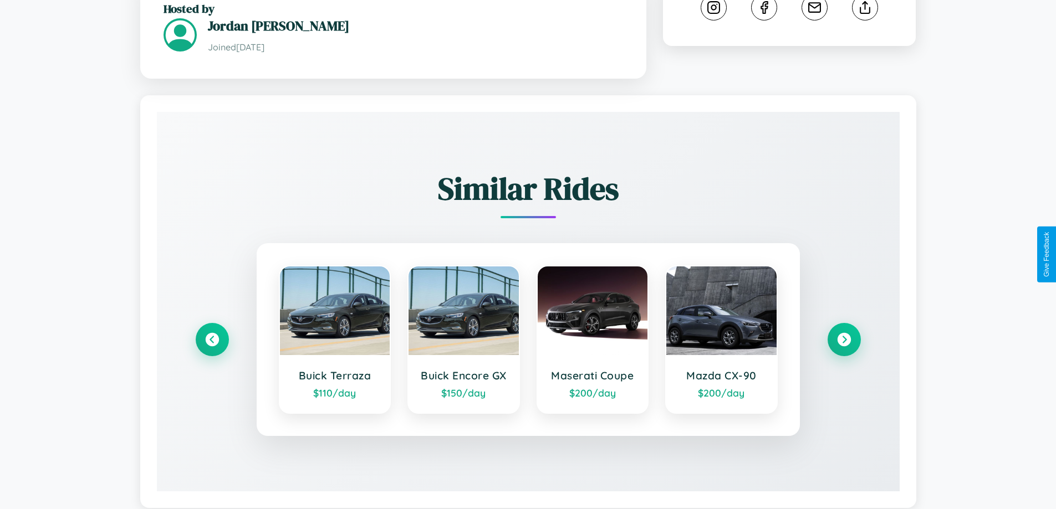
scroll to position [636, 0]
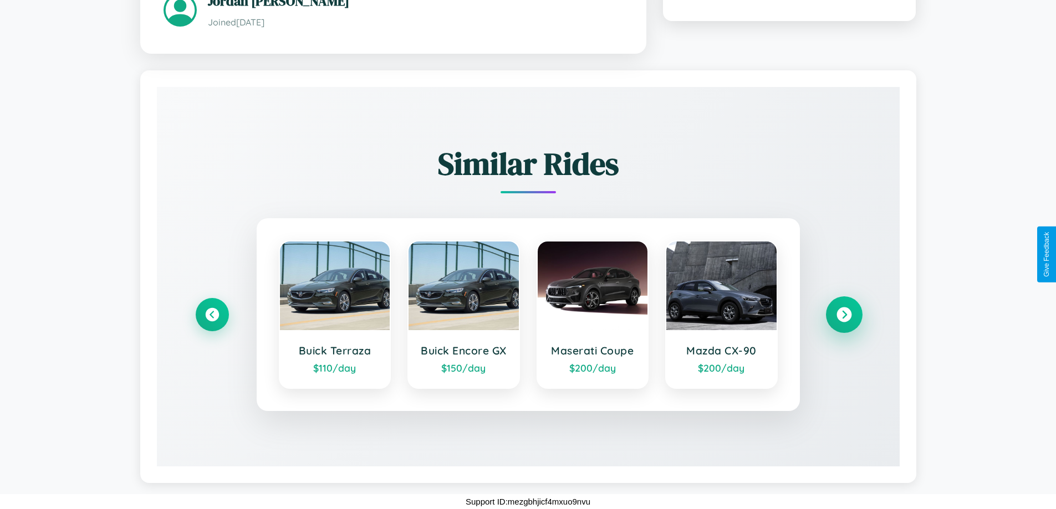
click at [843, 314] on icon at bounding box center [843, 314] width 15 height 15
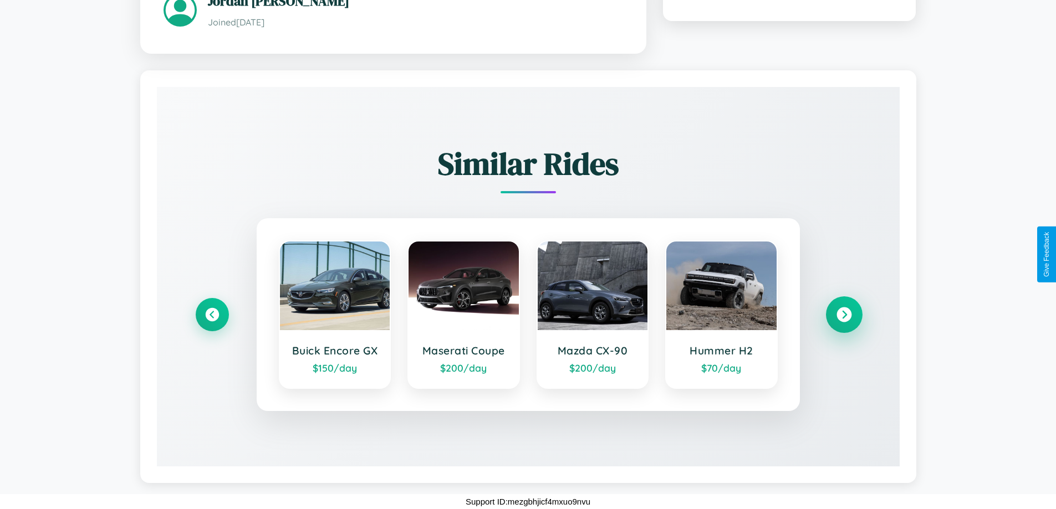
click at [843, 314] on icon at bounding box center [843, 314] width 15 height 15
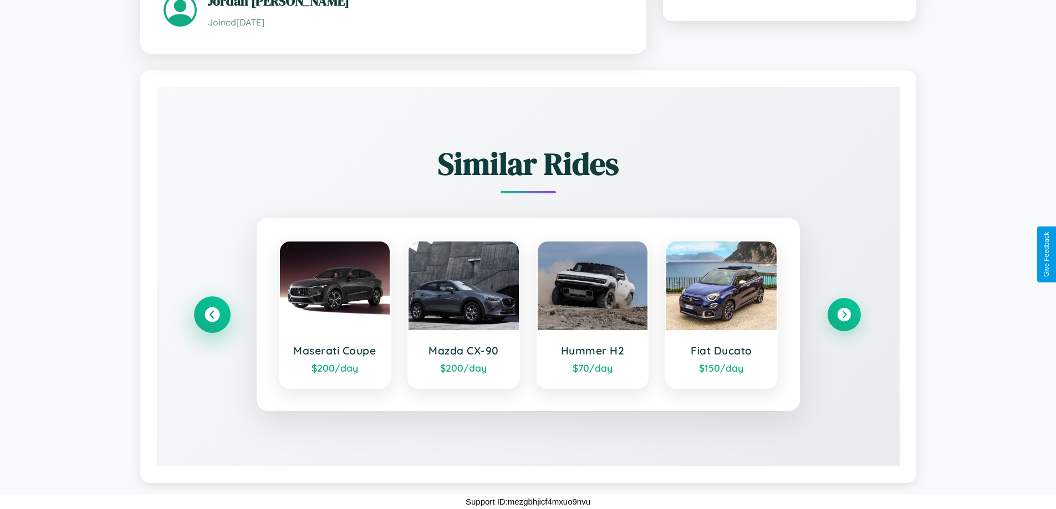
click at [212, 314] on icon at bounding box center [211, 314] width 15 height 15
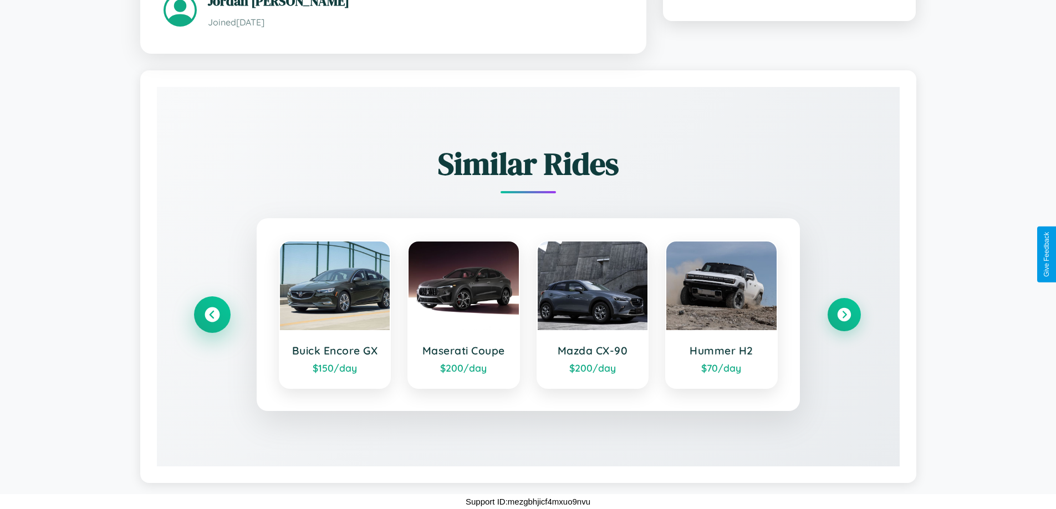
click at [212, 314] on icon at bounding box center [211, 314] width 15 height 15
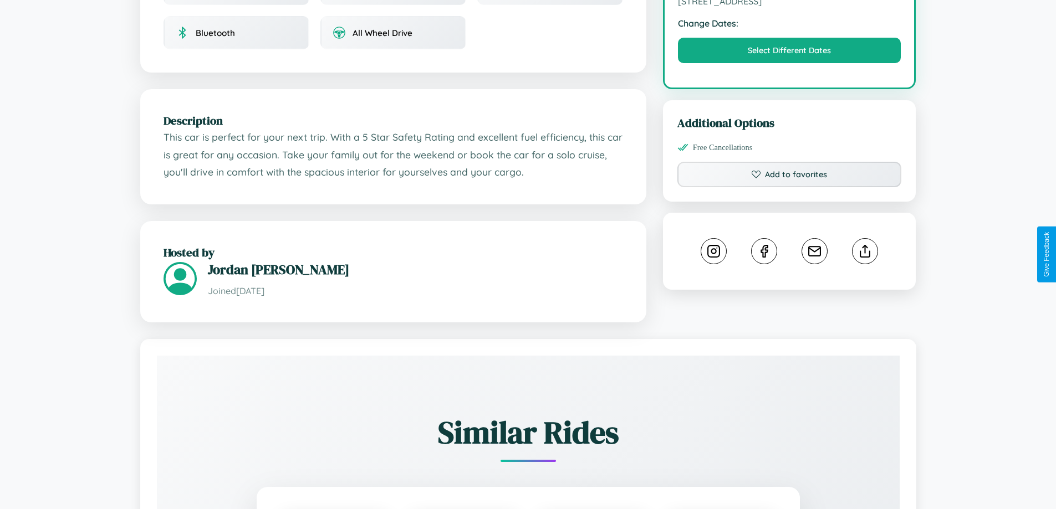
scroll to position [364, 0]
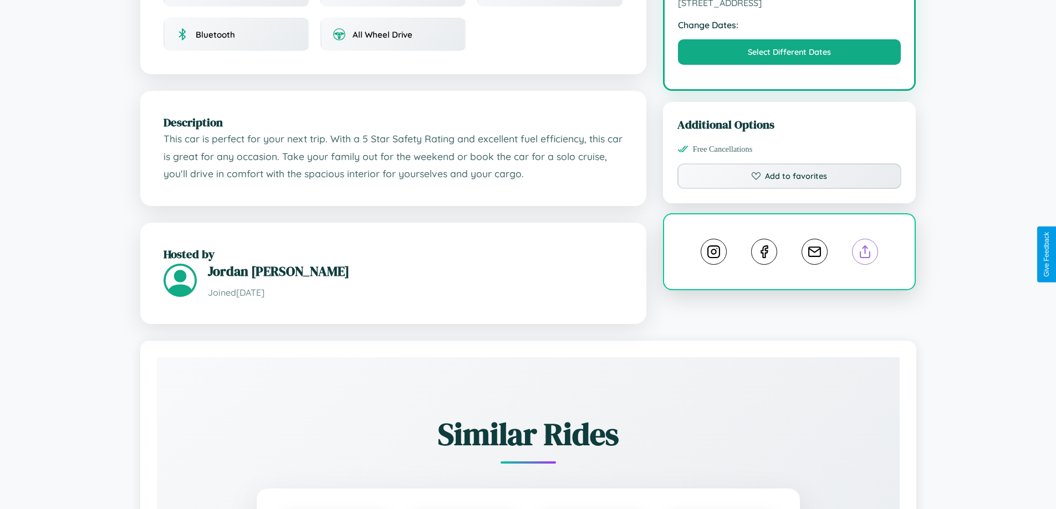
click at [865, 253] on line at bounding box center [865, 250] width 0 height 8
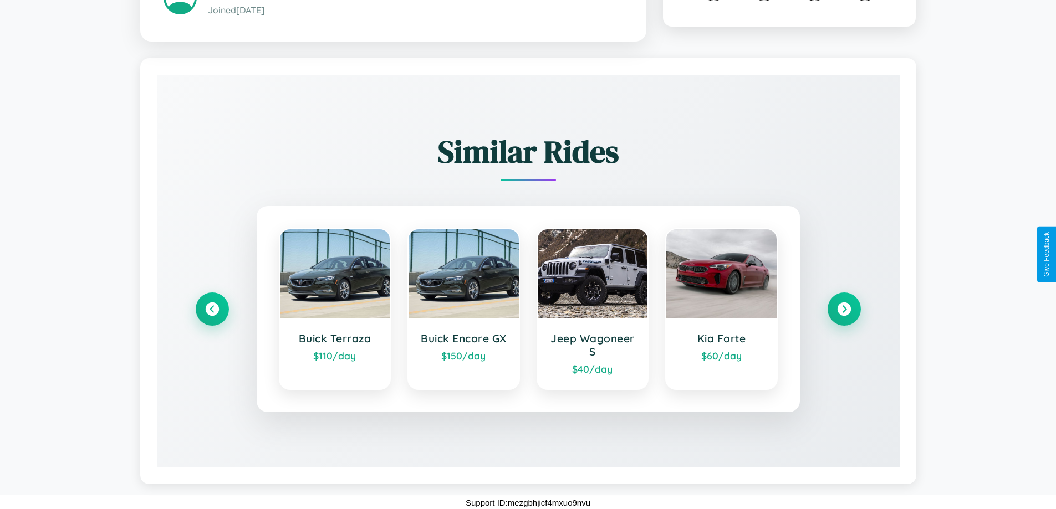
scroll to position [666, 0]
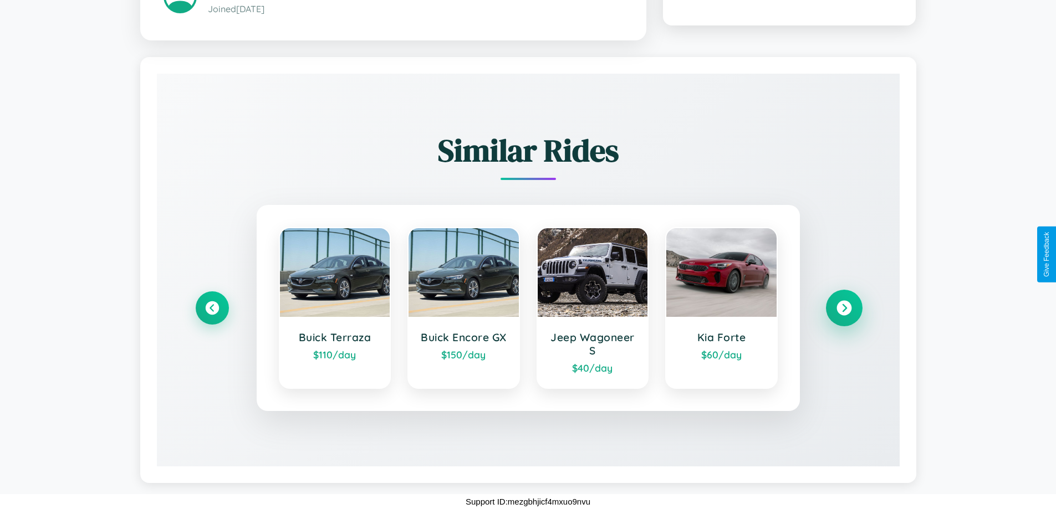
click at [843, 308] on icon at bounding box center [843, 308] width 15 height 15
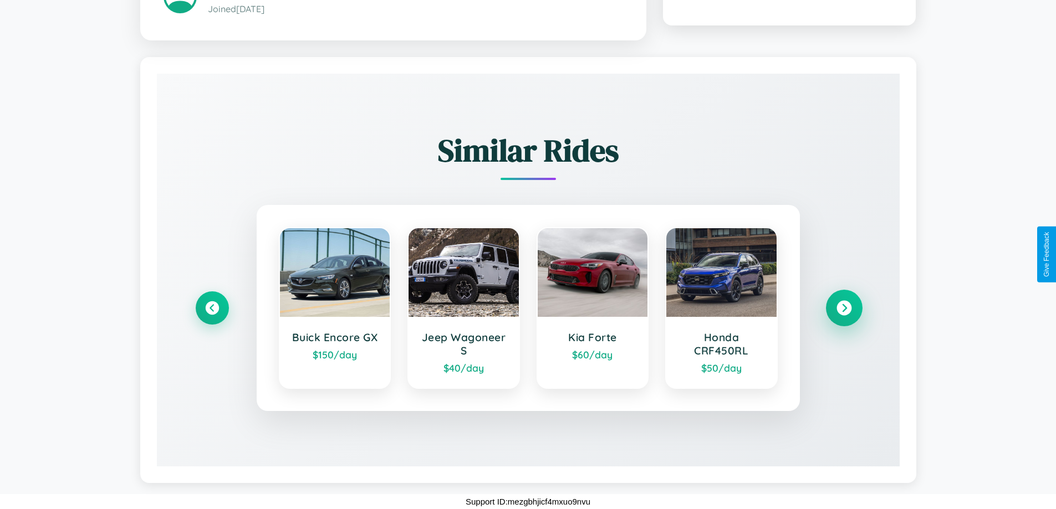
click at [843, 308] on icon at bounding box center [843, 308] width 15 height 15
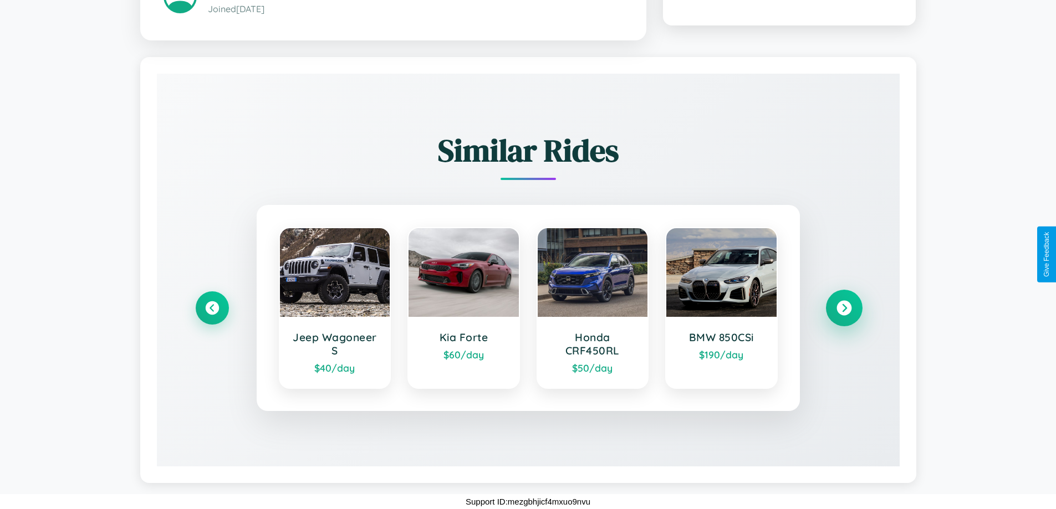
click at [843, 308] on icon at bounding box center [843, 308] width 15 height 15
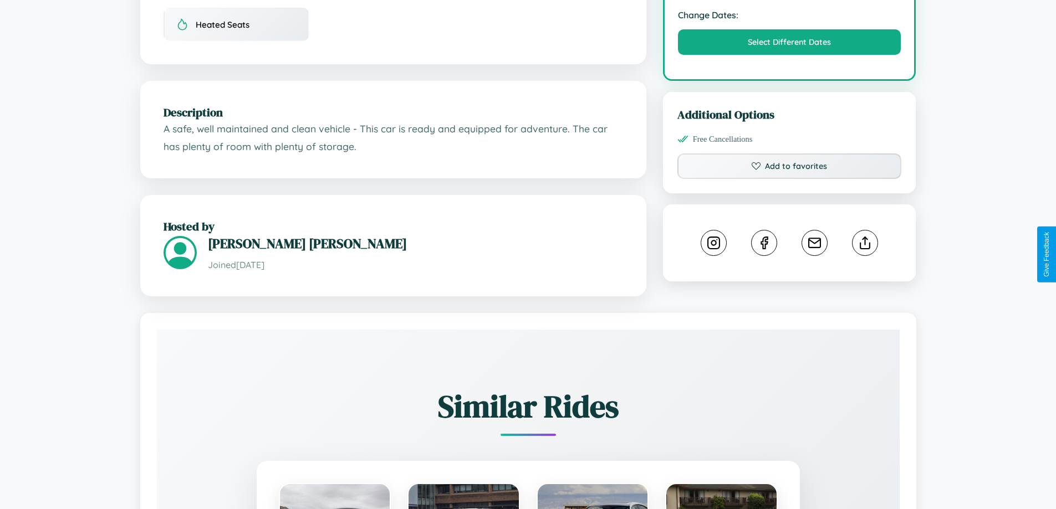
scroll to position [398, 0]
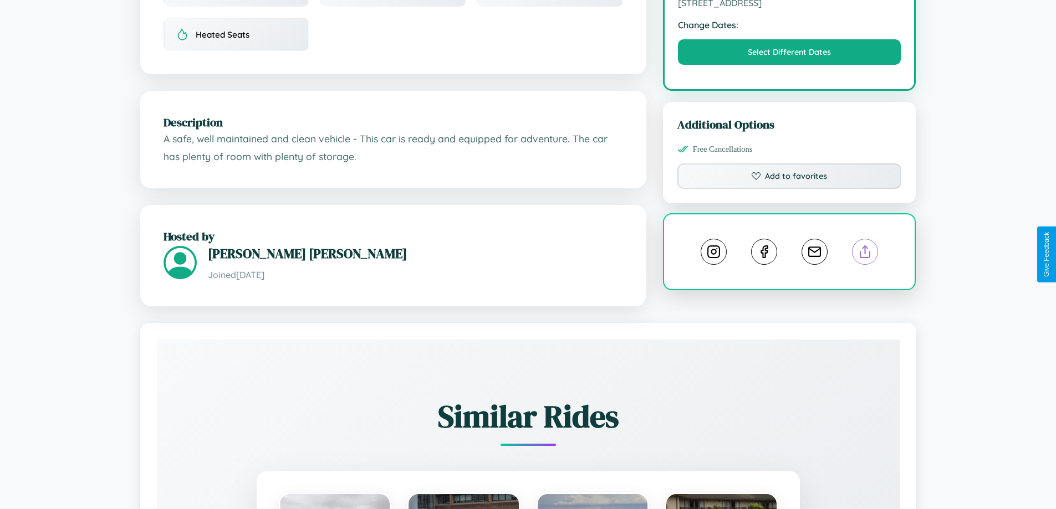
click at [865, 253] on line at bounding box center [865, 250] width 0 height 8
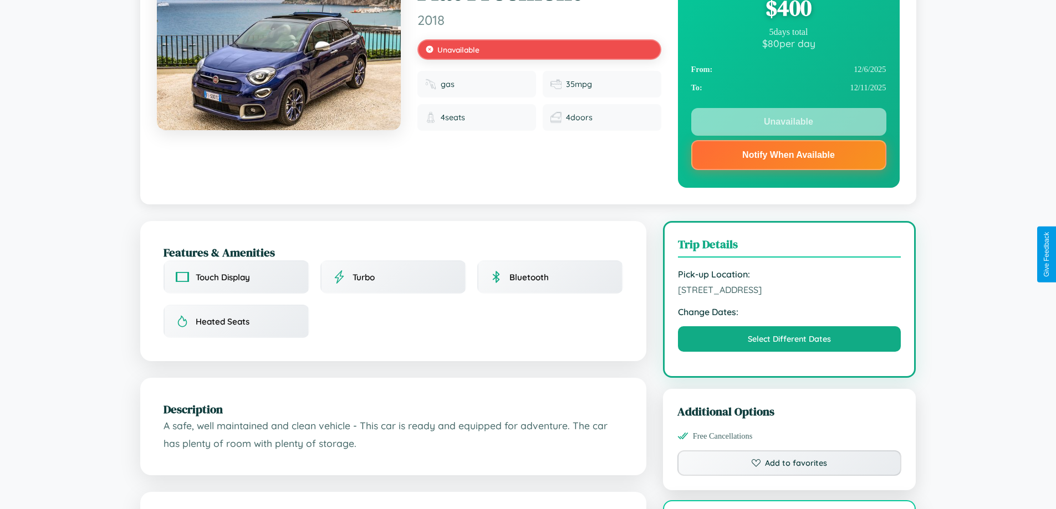
scroll to position [0, 0]
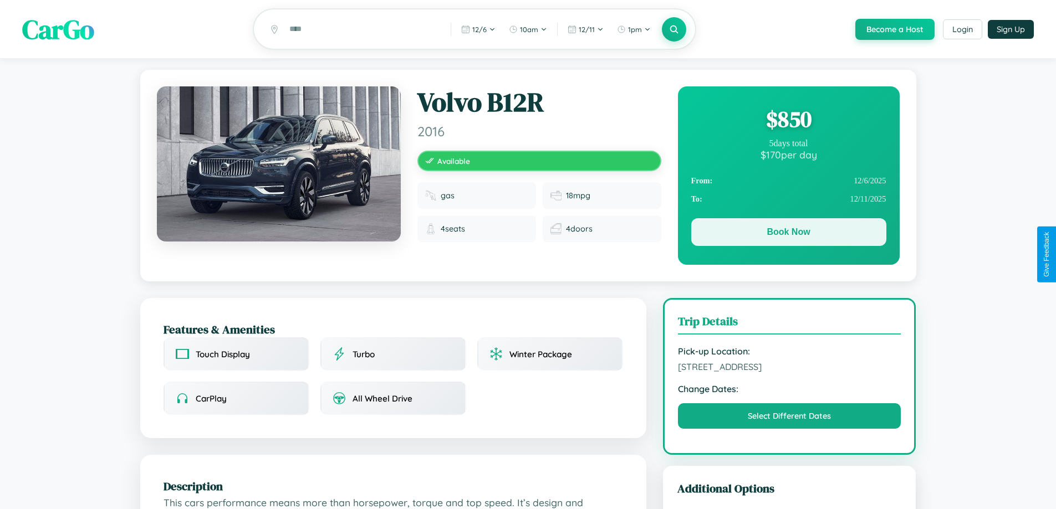
click at [788, 234] on button "Book Now" at bounding box center [788, 232] width 195 height 28
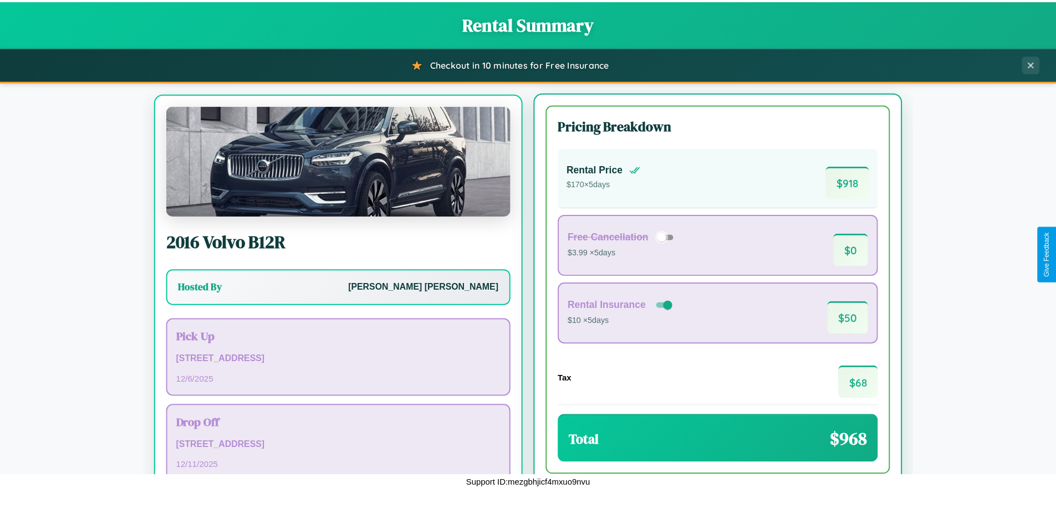
scroll to position [52, 0]
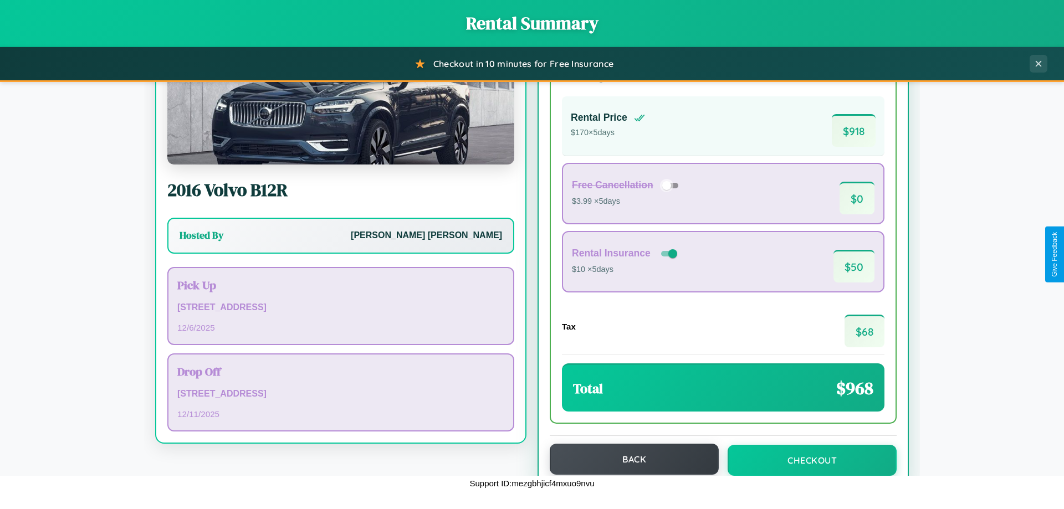
click at [629, 459] on button "Back" at bounding box center [634, 459] width 169 height 31
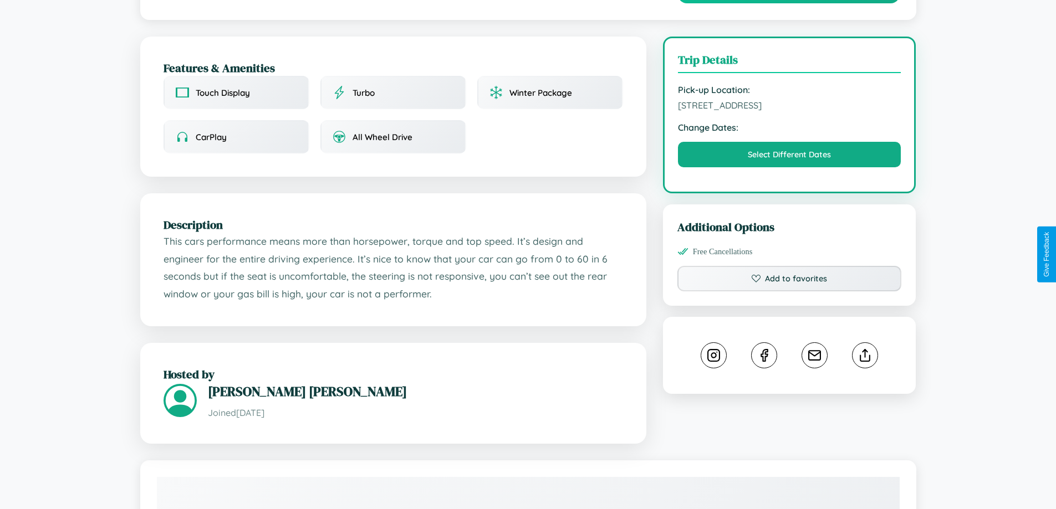
scroll to position [288, 0]
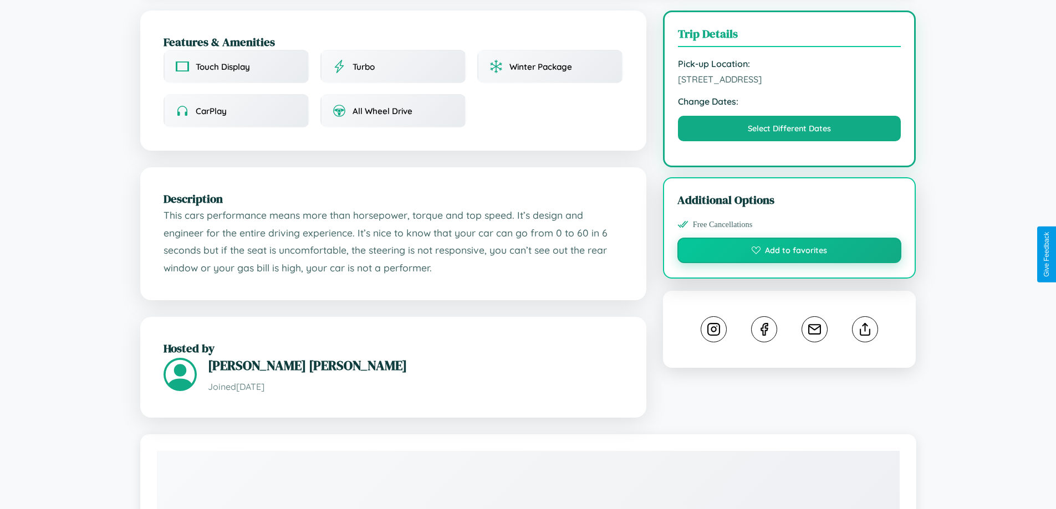
click at [789, 252] on button "Add to favorites" at bounding box center [789, 250] width 224 height 25
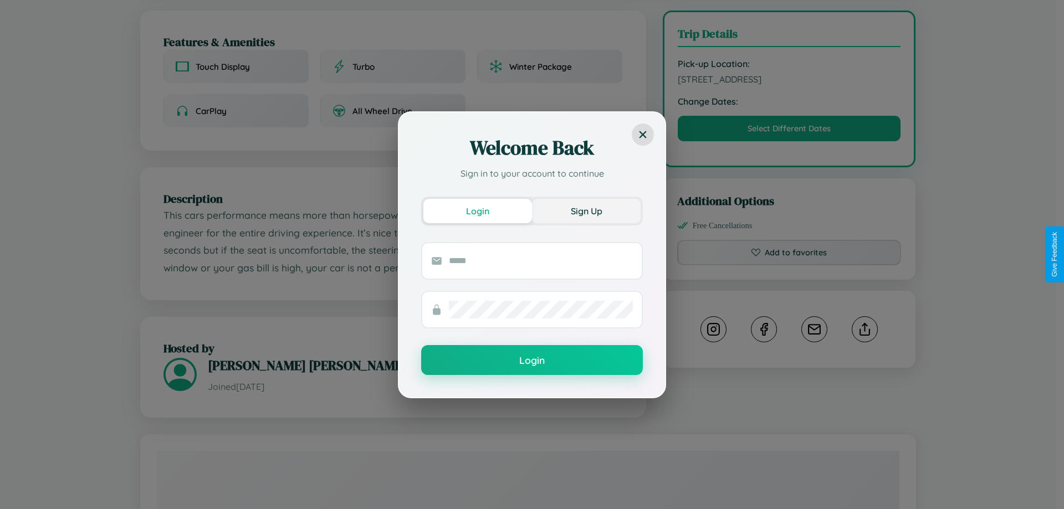
click at [586, 211] on button "Sign Up" at bounding box center [586, 211] width 109 height 24
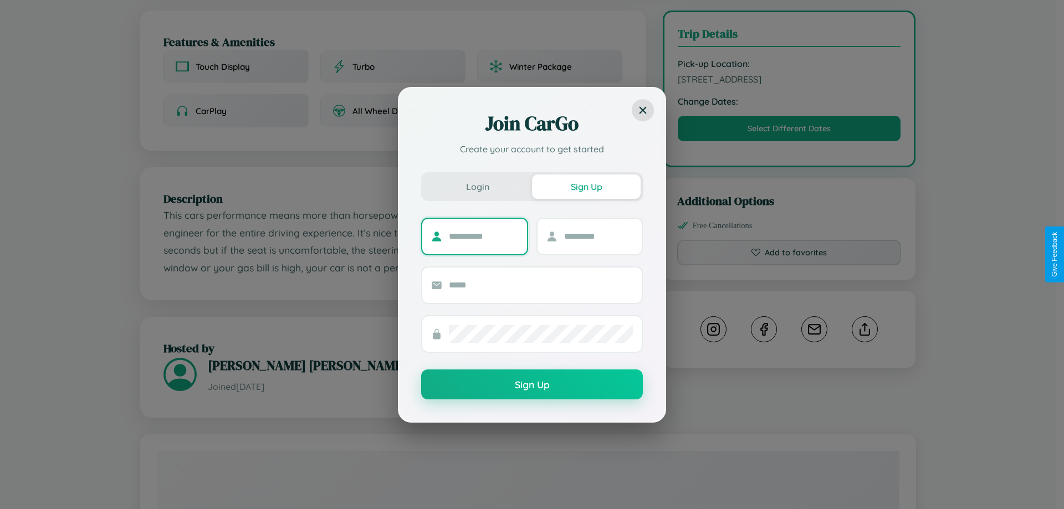
click at [483, 236] on input "text" at bounding box center [483, 237] width 69 height 18
type input "*******"
click at [598, 236] on input "text" at bounding box center [598, 237] width 69 height 18
type input "*****"
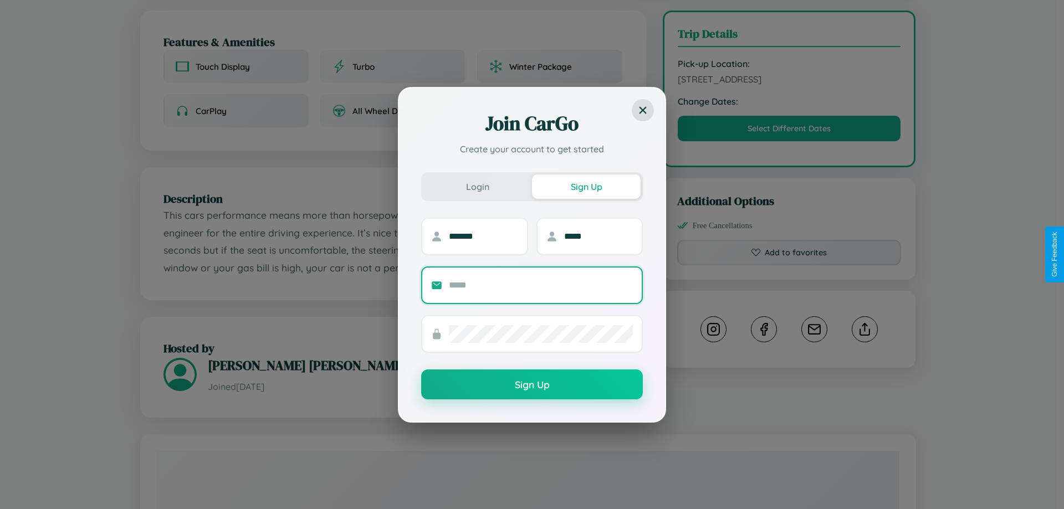
click at [541, 285] on input "text" at bounding box center [541, 286] width 184 height 18
type input "**********"
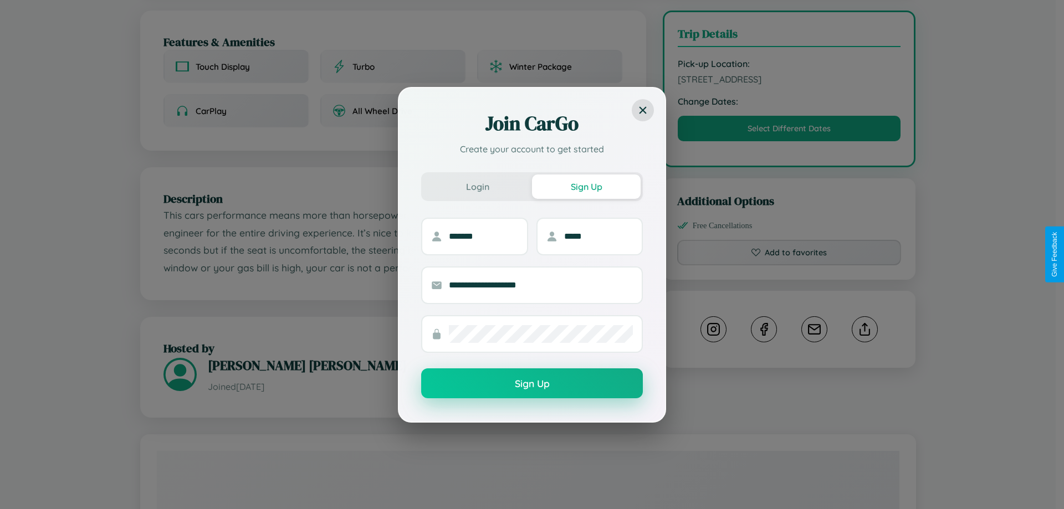
click at [532, 384] on button "Sign Up" at bounding box center [532, 384] width 222 height 30
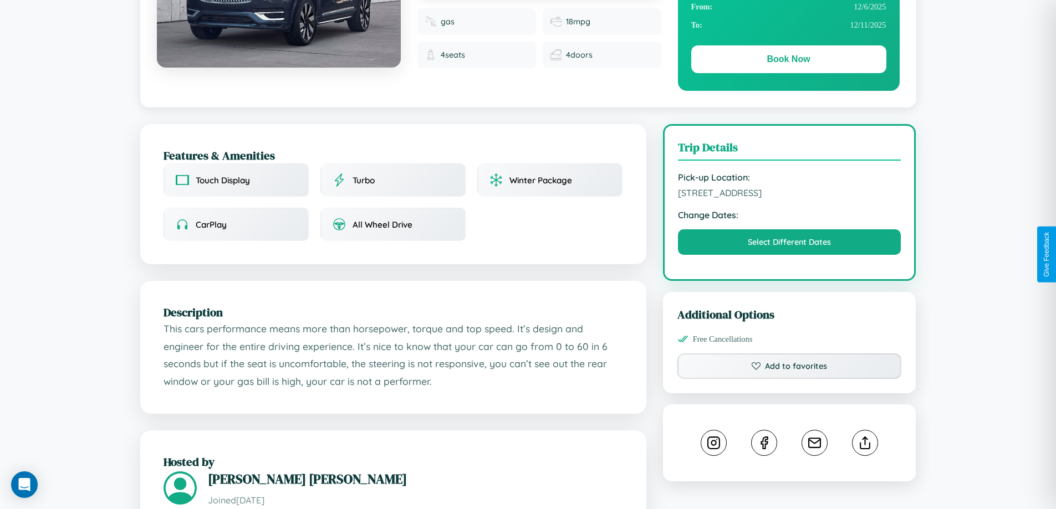
scroll to position [0, 0]
